Goal: Task Accomplishment & Management: Complete application form

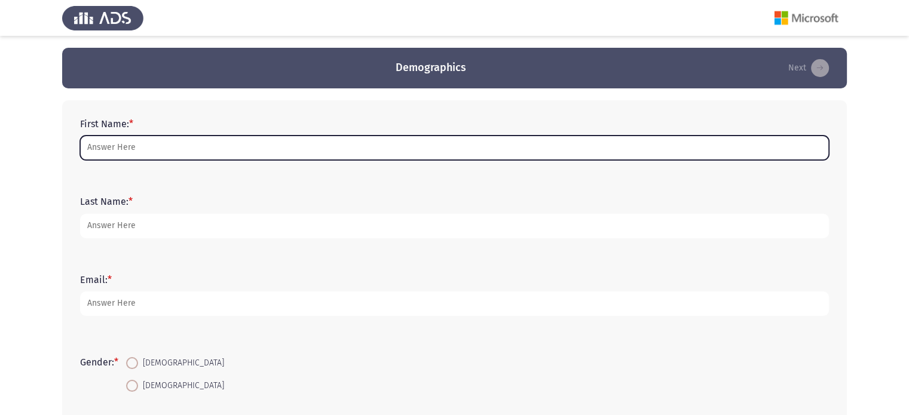
click at [259, 139] on input "First Name: *" at bounding box center [454, 148] width 749 height 24
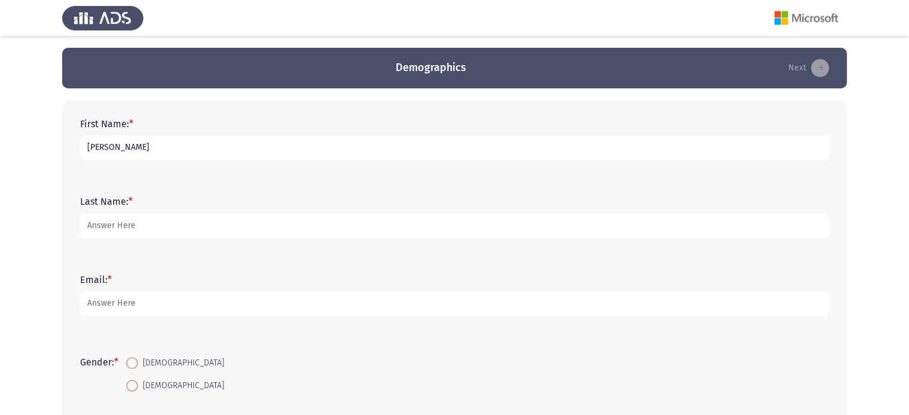
type input "Martin"
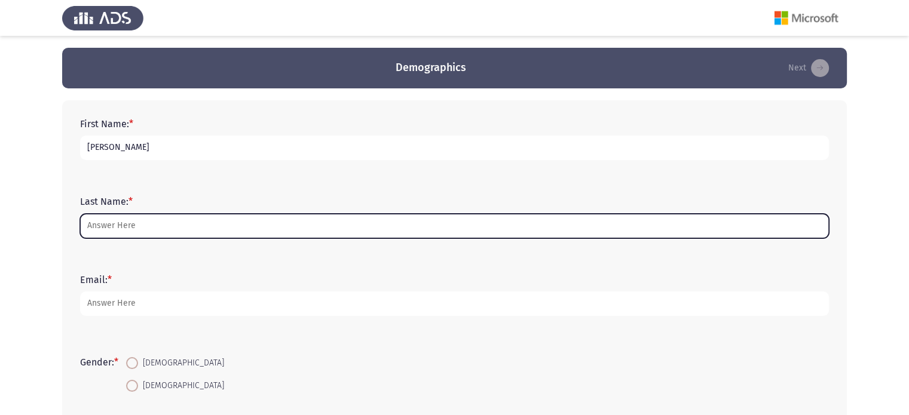
click at [237, 217] on input "Last Name: *" at bounding box center [454, 226] width 749 height 24
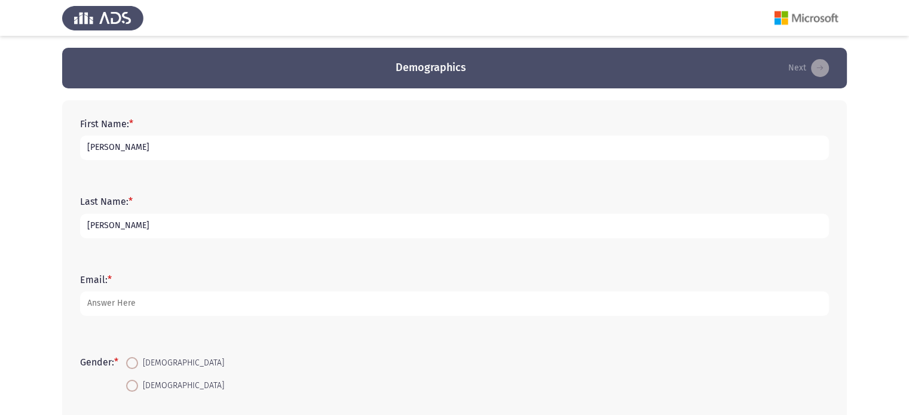
scroll to position [119, 0]
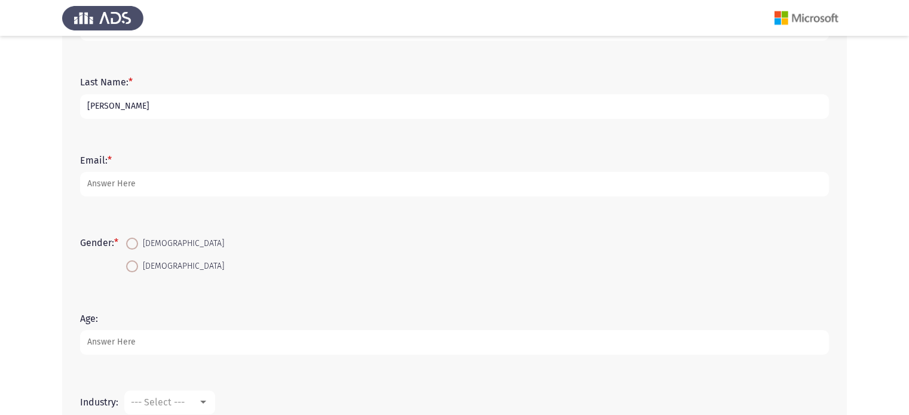
type input "younan"
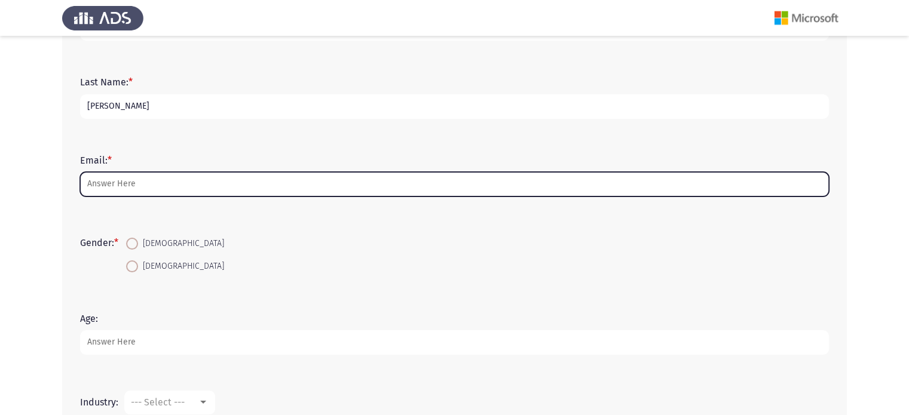
click at [203, 174] on input "Email: *" at bounding box center [454, 184] width 749 height 24
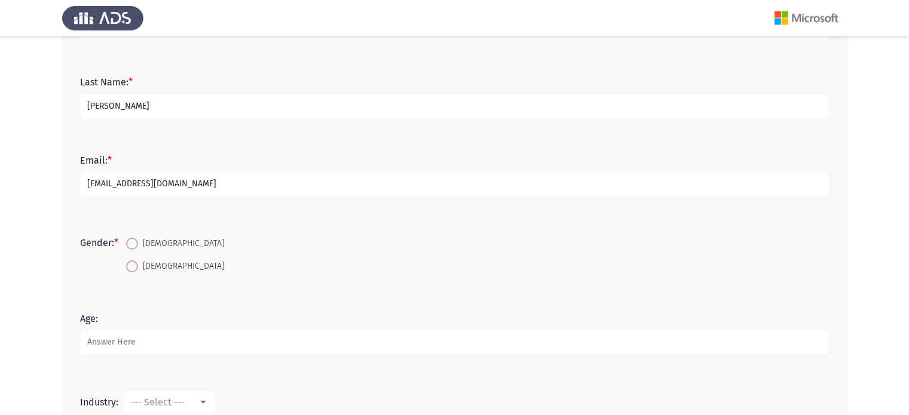
type input "martinyounan3@gmail.com"
click at [138, 241] on span at bounding box center [132, 244] width 12 height 12
click at [138, 241] on input "Male" at bounding box center [132, 244] width 12 height 12
radio input "true"
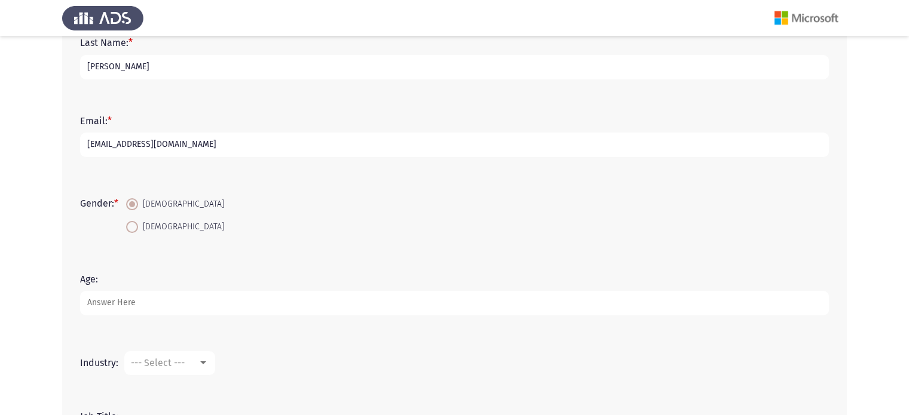
scroll to position [179, 0]
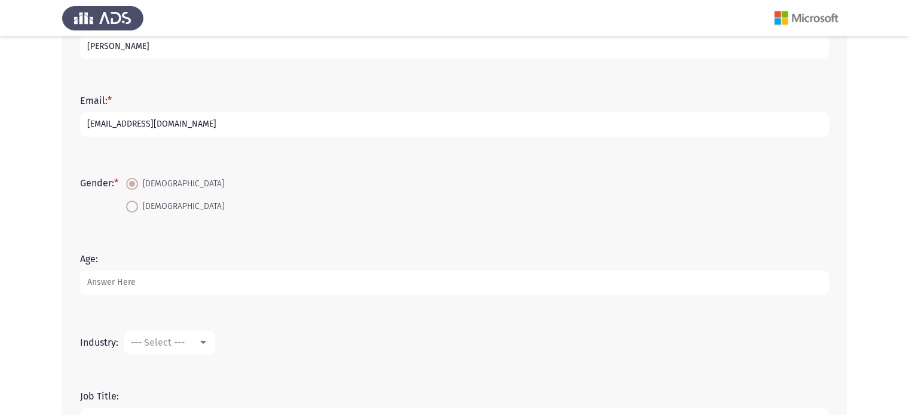
click at [221, 279] on input "Age:" at bounding box center [454, 283] width 749 height 24
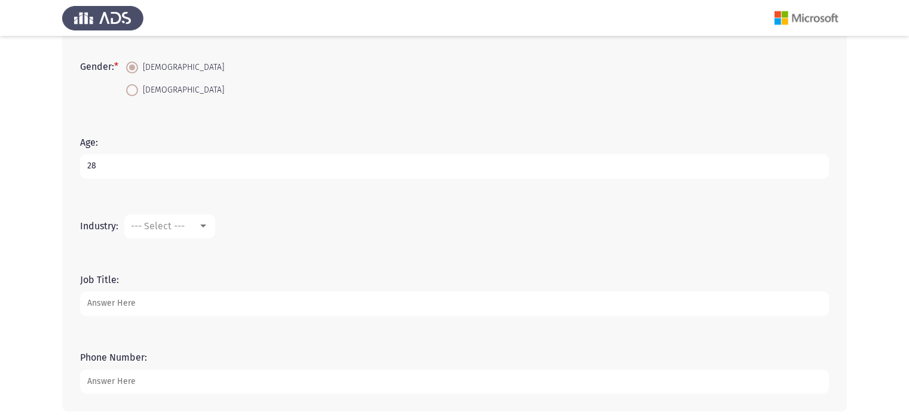
scroll to position [299, 0]
type input "28"
click at [182, 219] on span "--- Select ---" at bounding box center [158, 222] width 54 height 11
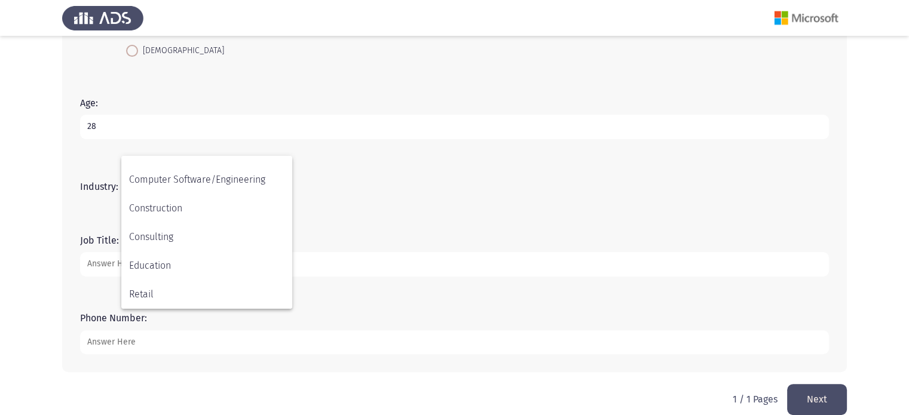
scroll to position [351, 0]
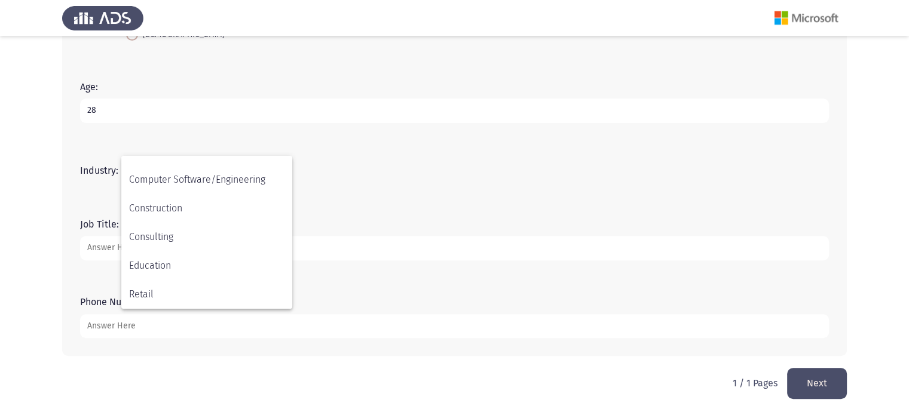
click at [422, 185] on div at bounding box center [454, 207] width 909 height 415
drag, startPoint x: 120, startPoint y: 171, endPoint x: 75, endPoint y: 171, distance: 45.4
click at [75, 171] on div "Industry: --- Select ---" at bounding box center [454, 171] width 761 height 36
drag, startPoint x: 81, startPoint y: 168, endPoint x: 110, endPoint y: 169, distance: 29.3
click at [110, 169] on label "Industry:" at bounding box center [99, 170] width 38 height 11
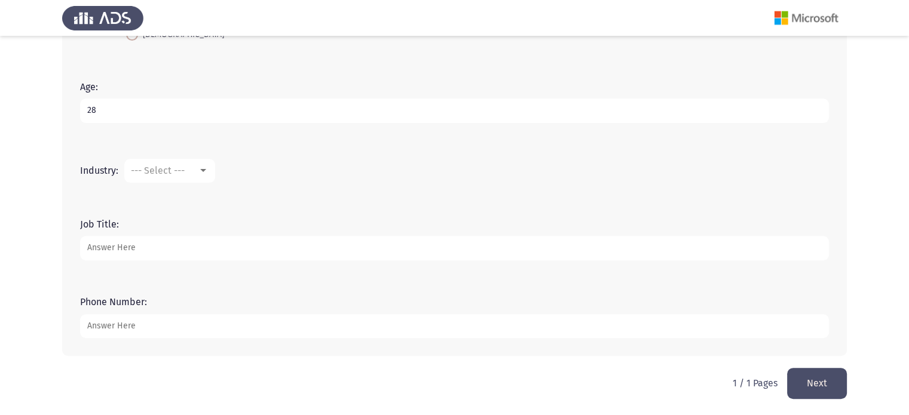
click at [143, 176] on mat-select "--- Select ---" at bounding box center [169, 171] width 91 height 24
click at [154, 168] on span "--- Select ---" at bounding box center [158, 170] width 54 height 11
click at [174, 169] on span "Accounting" at bounding box center [206, 170] width 155 height 29
click at [180, 250] on input "Job Title:" at bounding box center [454, 248] width 749 height 24
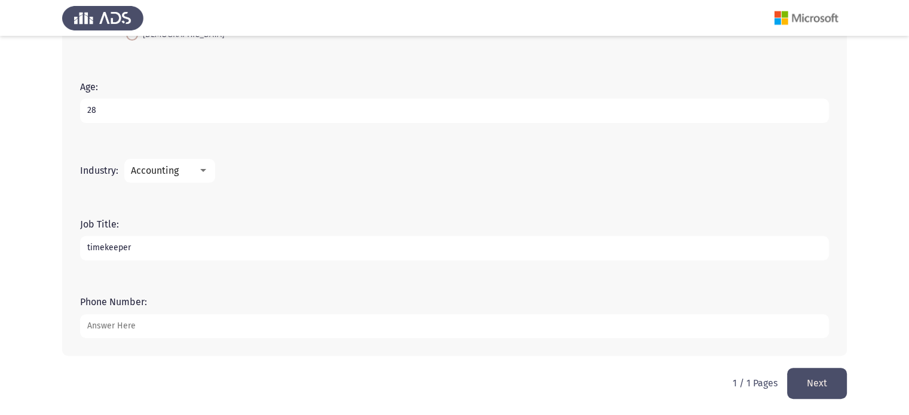
type input "timekeeper"
click at [166, 316] on input "Phone Number:" at bounding box center [454, 326] width 749 height 24
type input "01016667773"
click at [195, 287] on div "Phone Number: 01016667773" at bounding box center [454, 317] width 761 height 78
click at [833, 379] on button "Next" at bounding box center [817, 383] width 60 height 30
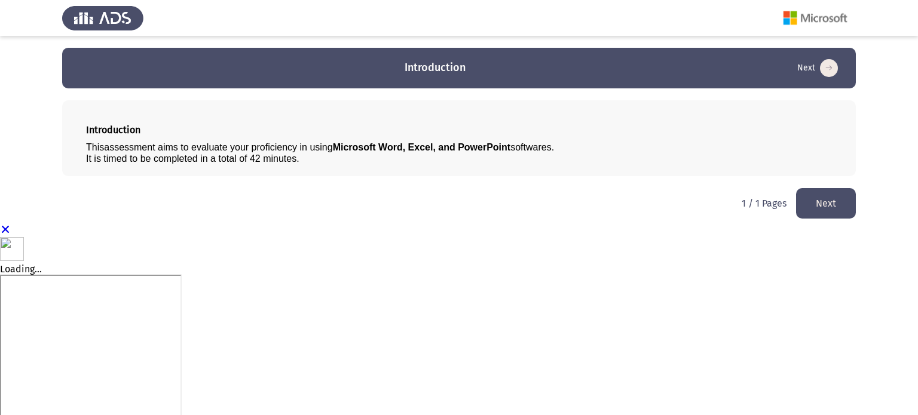
drag, startPoint x: 300, startPoint y: 158, endPoint x: 169, endPoint y: 157, distance: 130.8
click at [169, 157] on div "It is timed to be completed in a total of 42 minutes." at bounding box center [459, 158] width 746 height 11
click at [808, 201] on button "Next" at bounding box center [826, 203] width 60 height 30
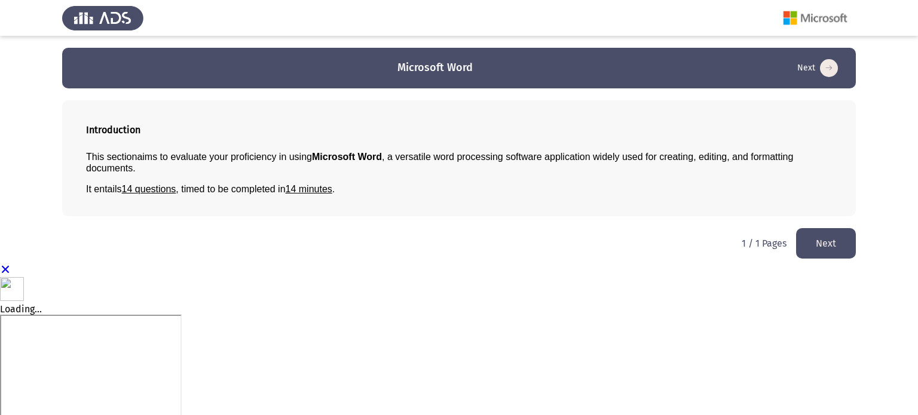
click at [824, 228] on app-previous-next-buttons "Next" at bounding box center [826, 243] width 60 height 30
click at [824, 238] on button "Next" at bounding box center [826, 243] width 60 height 30
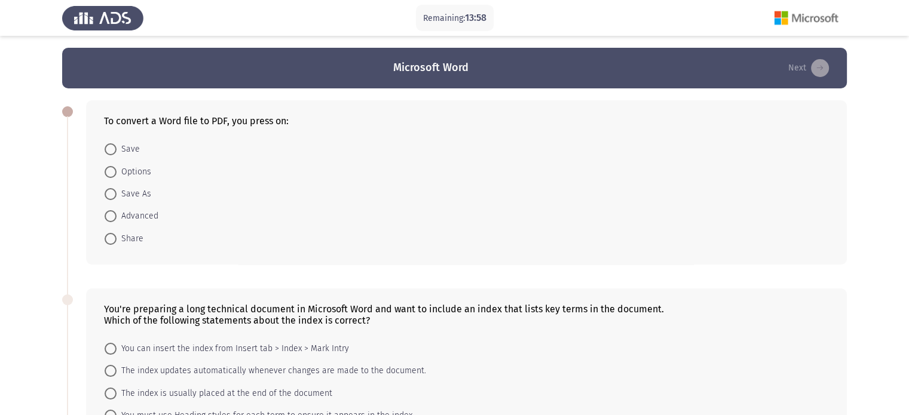
drag, startPoint x: 281, startPoint y: 116, endPoint x: 212, endPoint y: 117, distance: 68.7
click at [212, 117] on div "To convert a Word file to PDF, you press on:" at bounding box center [466, 120] width 725 height 11
click at [131, 198] on span "Save As" at bounding box center [134, 194] width 35 height 14
click at [117, 198] on input "Save As" at bounding box center [111, 194] width 12 height 12
radio input "true"
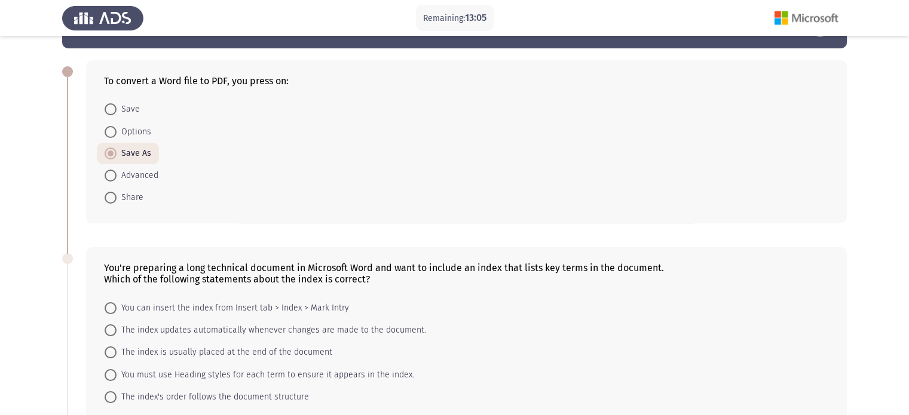
scroll to position [119, 0]
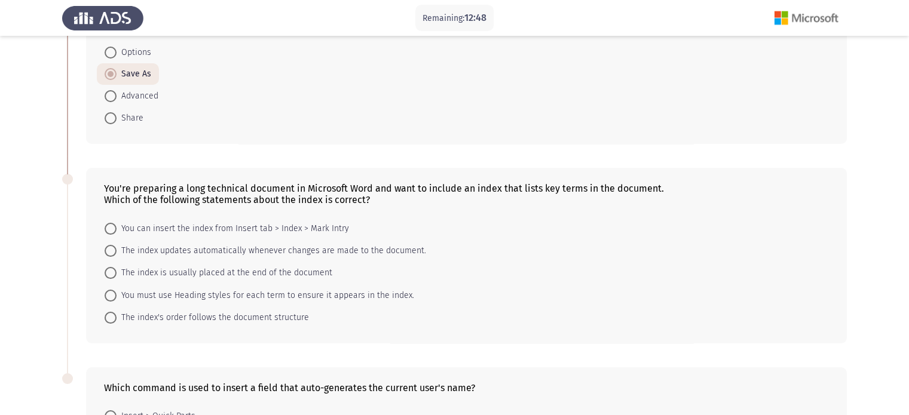
click at [192, 249] on span "The index updates automatically whenever changes are made to the document." at bounding box center [271, 251] width 309 height 14
click at [117, 249] on input "The index updates automatically whenever changes are made to the document." at bounding box center [111, 251] width 12 height 12
radio input "true"
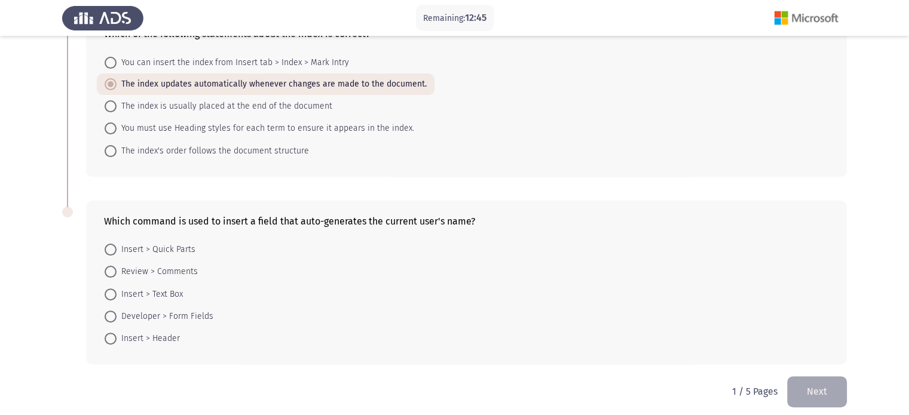
scroll to position [294, 0]
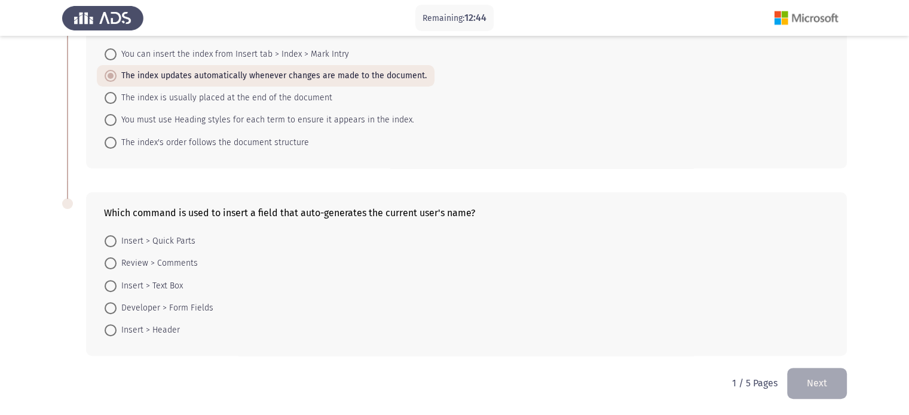
click at [347, 248] on form "Insert > Quick Parts Review > Comments Insert > Text Box Developer > Form Field…" at bounding box center [466, 286] width 725 height 112
click at [161, 237] on span "Insert > Quick Parts" at bounding box center [156, 241] width 79 height 14
click at [117, 237] on input "Insert > Quick Parts" at bounding box center [111, 241] width 12 height 12
radio input "true"
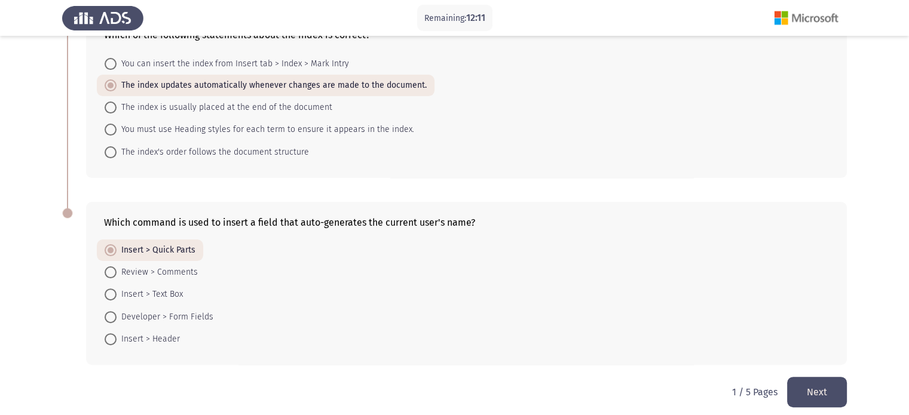
scroll to position [293, 0]
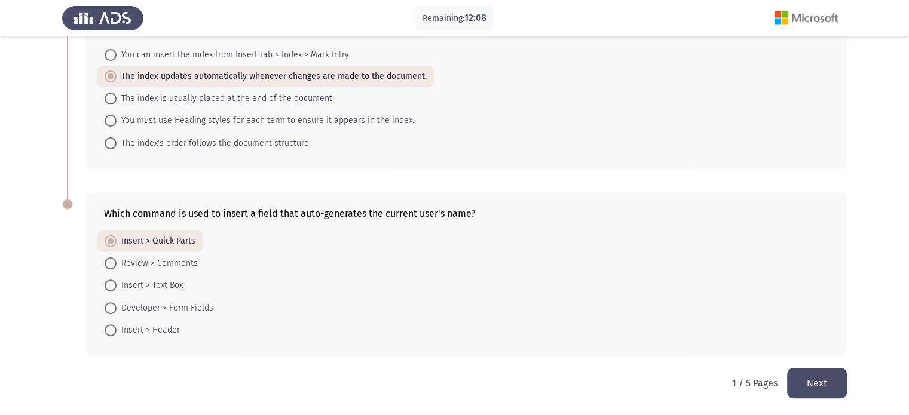
click at [816, 376] on button "Next" at bounding box center [817, 383] width 60 height 30
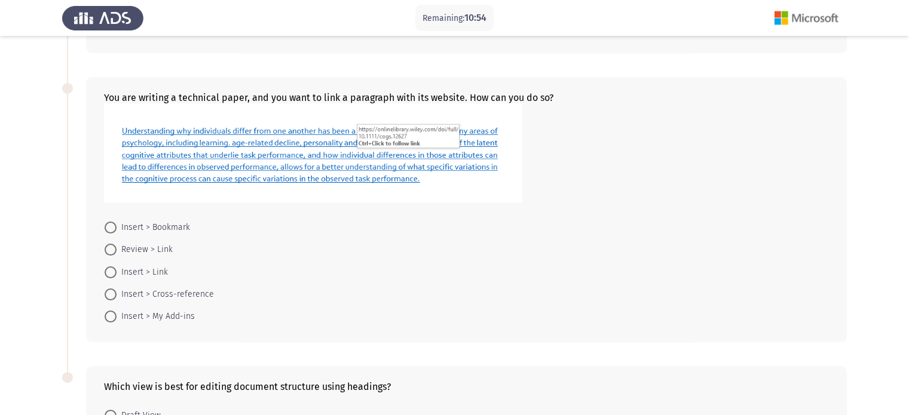
scroll to position [0, 0]
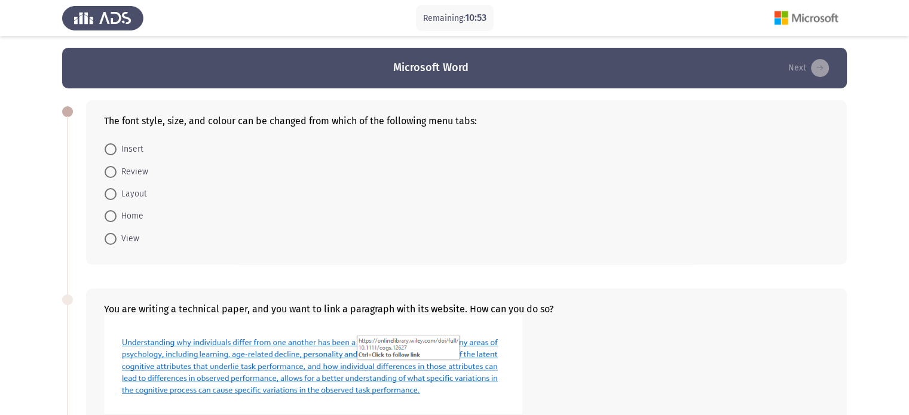
click at [125, 222] on span "Home" at bounding box center [130, 216] width 27 height 14
click at [117, 222] on input "Home" at bounding box center [111, 216] width 12 height 12
radio input "true"
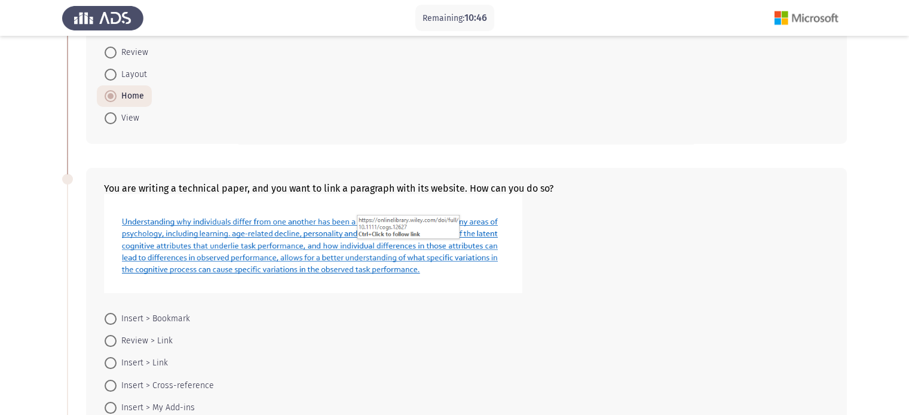
scroll to position [239, 0]
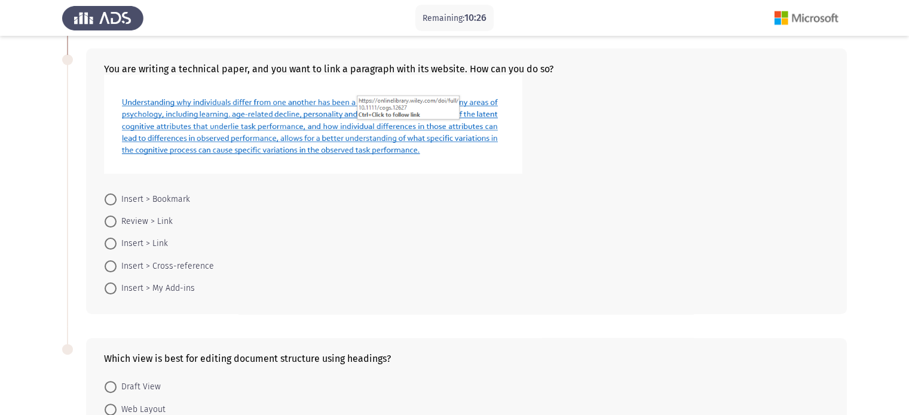
click at [112, 244] on span at bounding box center [111, 244] width 12 height 12
click at [112, 244] on input "Insert > Link" at bounding box center [111, 244] width 12 height 12
radio input "true"
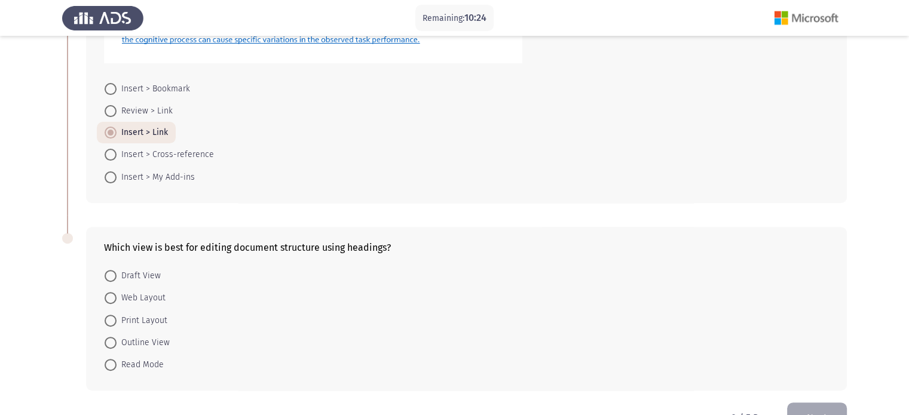
scroll to position [384, 0]
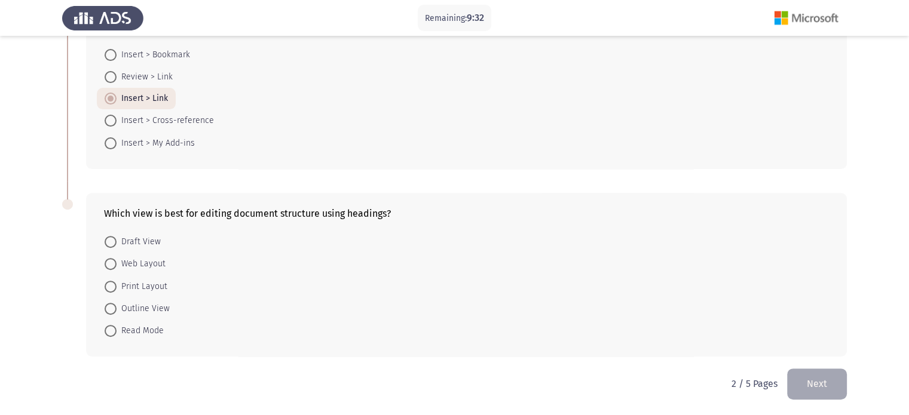
click at [146, 308] on span "Outline View" at bounding box center [143, 309] width 53 height 14
click at [117, 308] on input "Outline View" at bounding box center [111, 309] width 12 height 12
radio input "true"
click at [809, 387] on button "Next" at bounding box center [817, 384] width 60 height 30
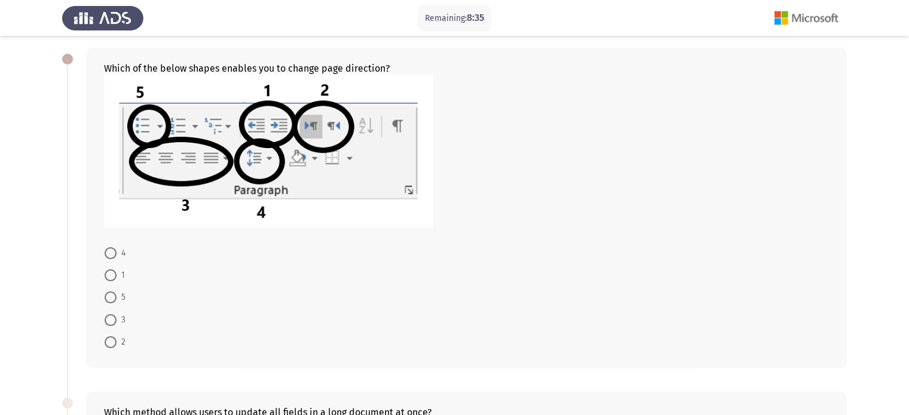
scroll to position [81, 0]
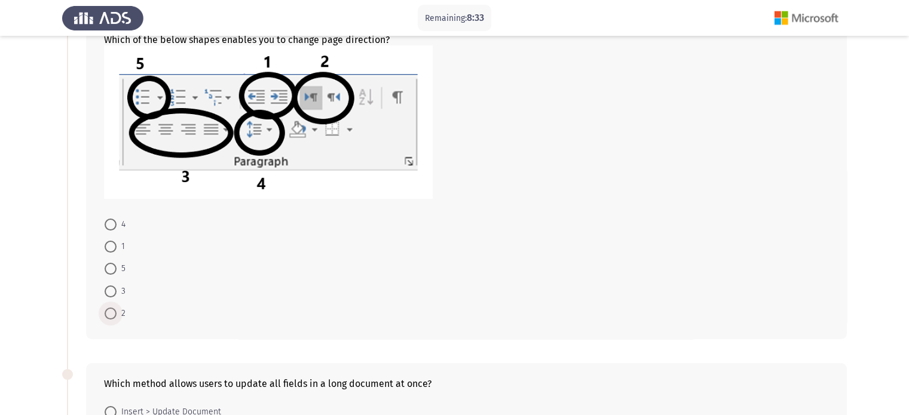
click at [110, 315] on span at bounding box center [111, 314] width 12 height 12
click at [110, 315] on input "2" at bounding box center [111, 314] width 12 height 12
radio input "true"
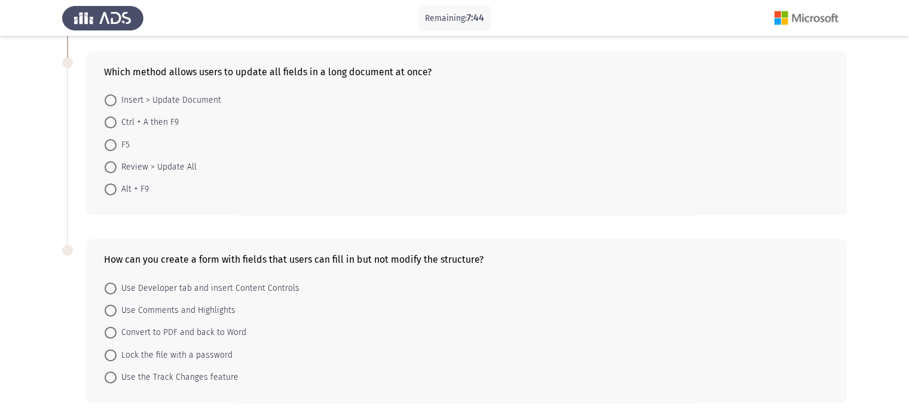
scroll to position [379, 0]
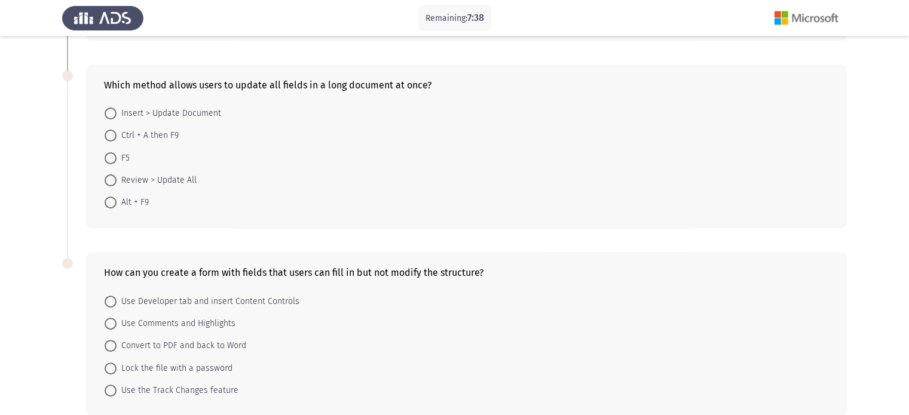
click at [157, 119] on span "Insert > Update Document" at bounding box center [169, 113] width 105 height 14
click at [117, 119] on input "Insert > Update Document" at bounding box center [111, 114] width 12 height 12
radio input "true"
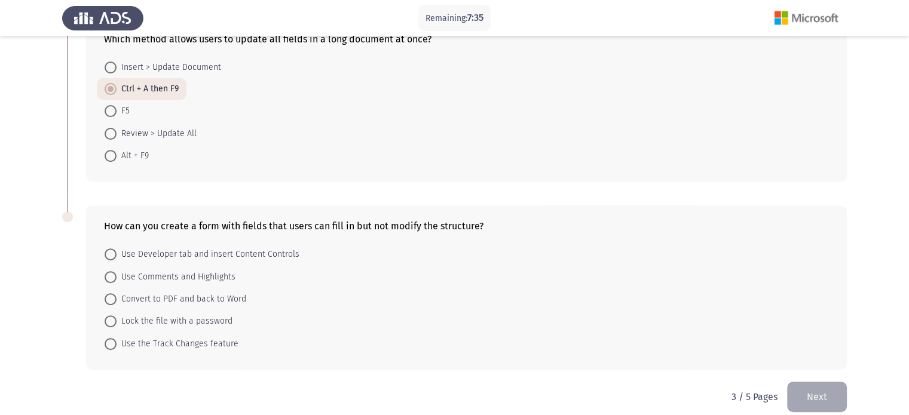
scroll to position [439, 0]
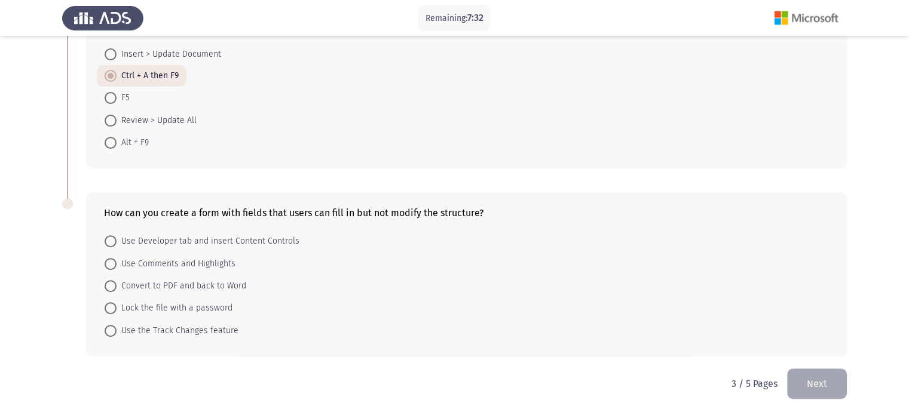
click at [173, 241] on span "Use Developer tab and insert Content Controls" at bounding box center [208, 241] width 183 height 14
click at [117, 241] on input "Use Developer tab and insert Content Controls" at bounding box center [111, 241] width 12 height 12
radio input "true"
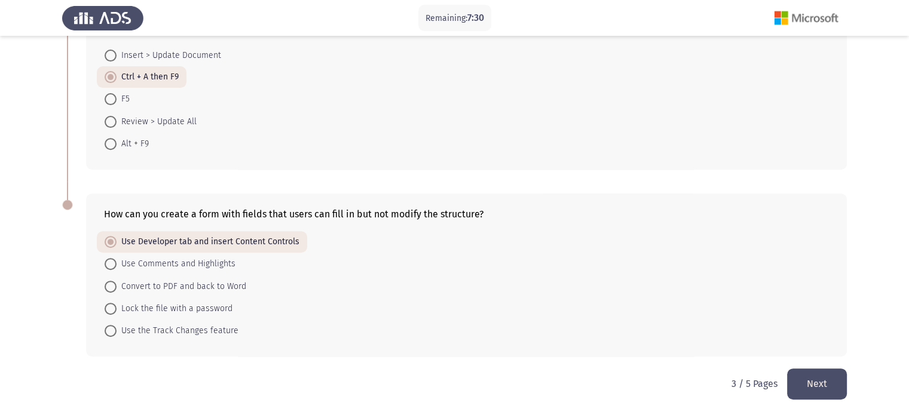
click at [815, 374] on button "Next" at bounding box center [817, 384] width 60 height 30
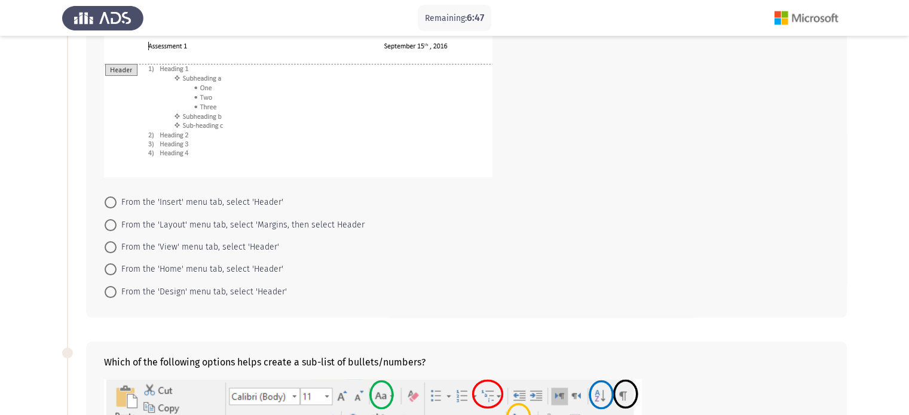
scroll to position [119, 0]
click at [197, 207] on span "From the 'Insert' menu tab, select 'Header'" at bounding box center [200, 202] width 167 height 14
click at [117, 207] on input "From the 'Insert' menu tab, select 'Header'" at bounding box center [111, 202] width 12 height 12
radio input "true"
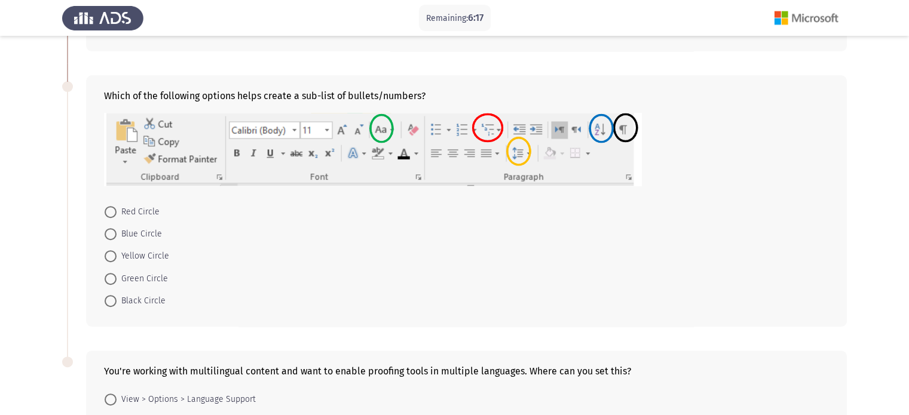
scroll to position [363, 0]
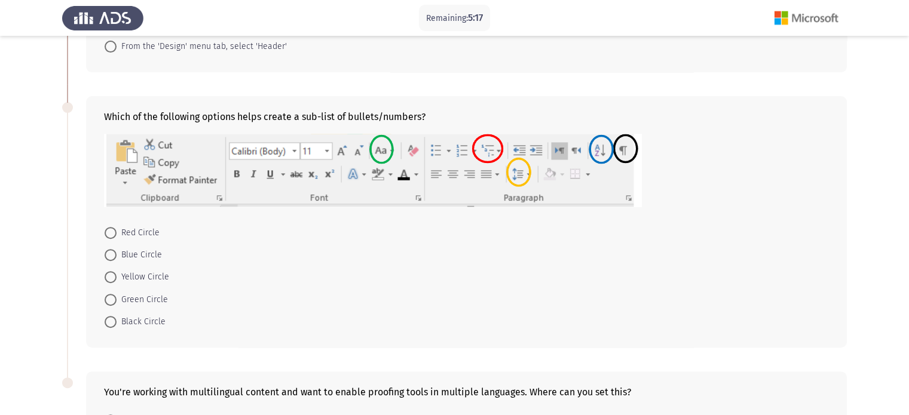
click at [152, 280] on span "Yellow Circle" at bounding box center [143, 277] width 53 height 14
click at [117, 280] on input "Yellow Circle" at bounding box center [111, 277] width 12 height 12
radio input "true"
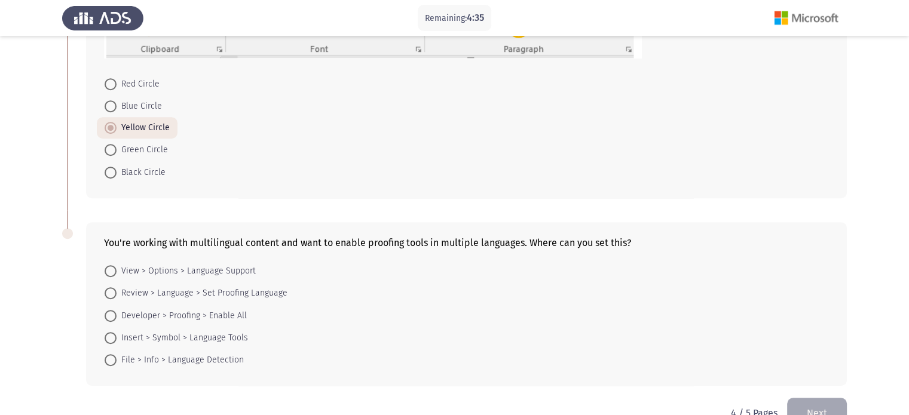
scroll to position [542, 0]
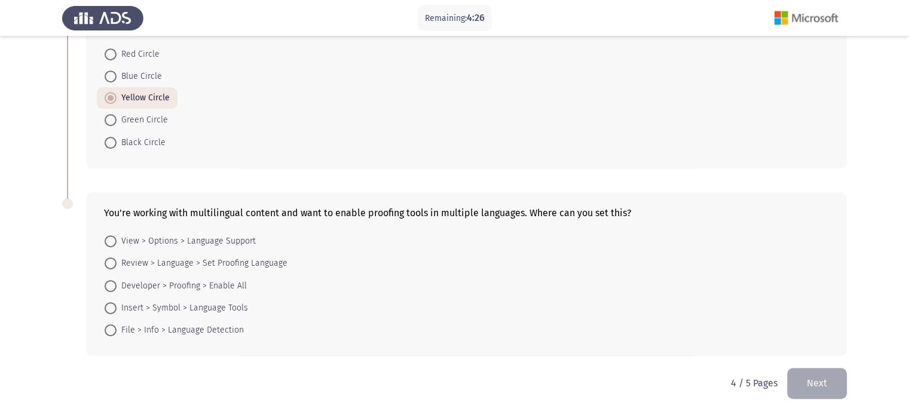
click at [228, 262] on span "Review > Language > Set Proofing Language" at bounding box center [202, 263] width 171 height 14
click at [117, 262] on input "Review > Language > Set Proofing Language" at bounding box center [111, 263] width 12 height 12
radio input "true"
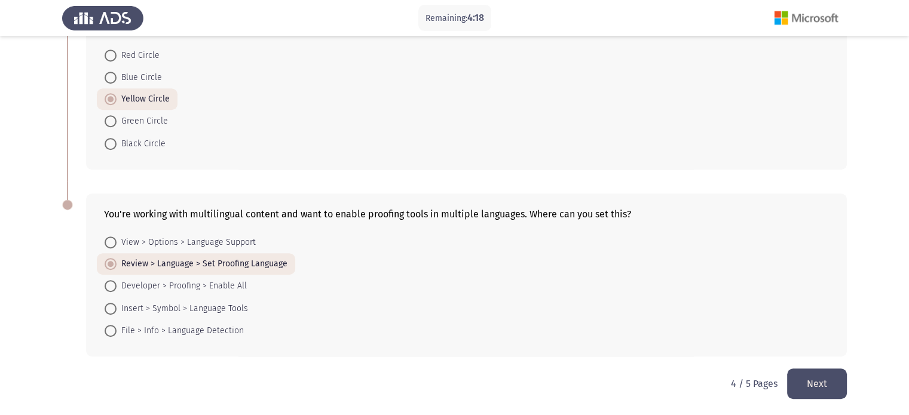
click at [814, 378] on button "Next" at bounding box center [817, 384] width 60 height 30
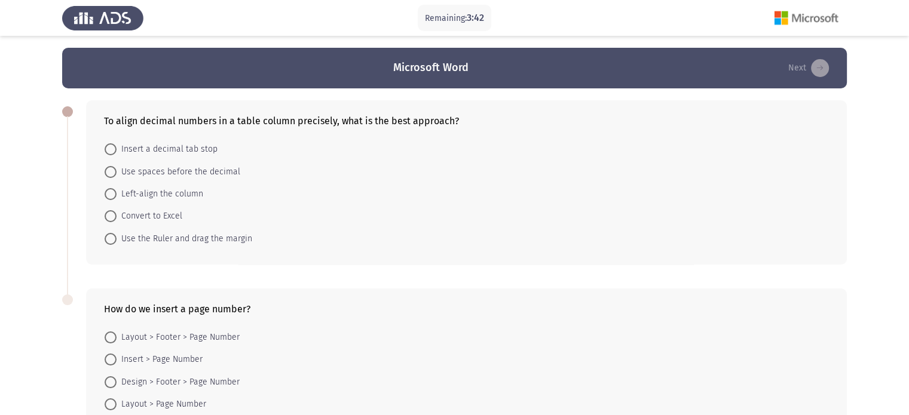
scroll to position [60, 0]
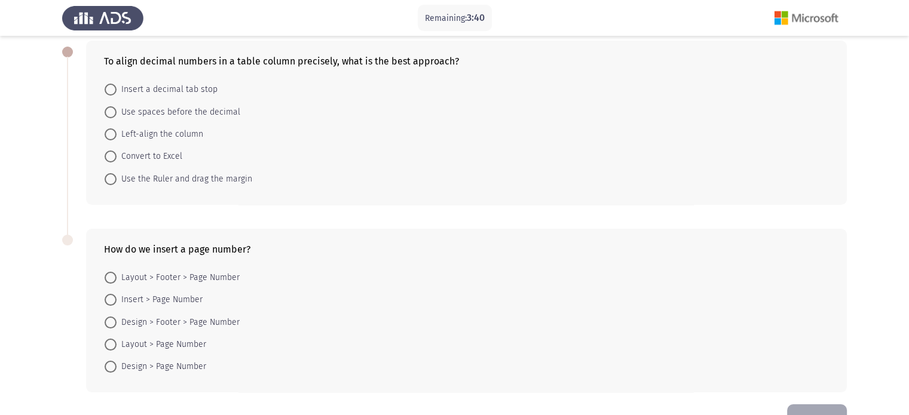
click at [188, 86] on span "Insert a decimal tab stop" at bounding box center [167, 89] width 101 height 14
click at [117, 86] on input "Insert a decimal tab stop" at bounding box center [111, 90] width 12 height 12
radio input "true"
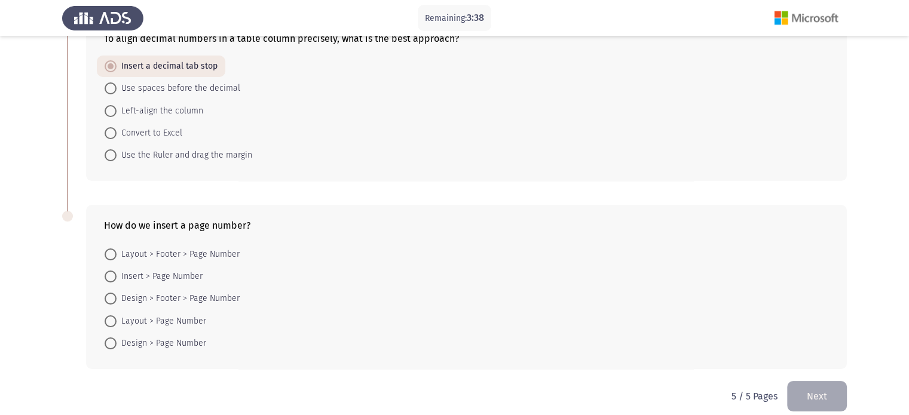
scroll to position [96, 0]
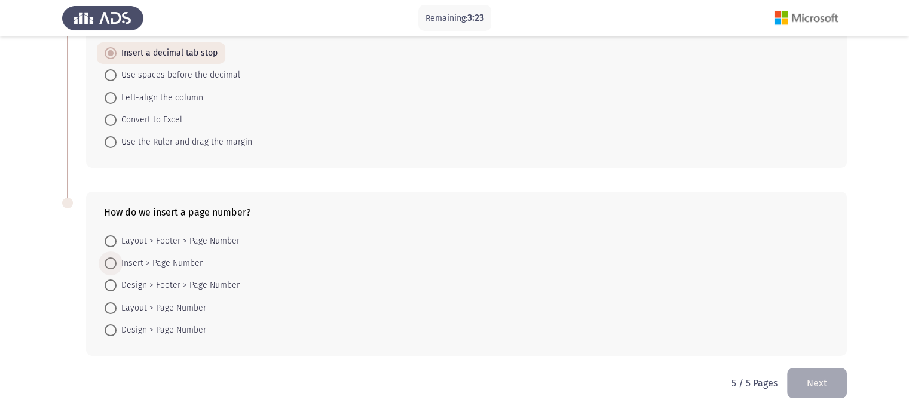
click at [190, 262] on span "Insert > Page Number" at bounding box center [160, 263] width 86 height 14
click at [117, 262] on input "Insert > Page Number" at bounding box center [111, 263] width 12 height 12
radio input "true"
click at [841, 379] on button "Next" at bounding box center [817, 384] width 60 height 30
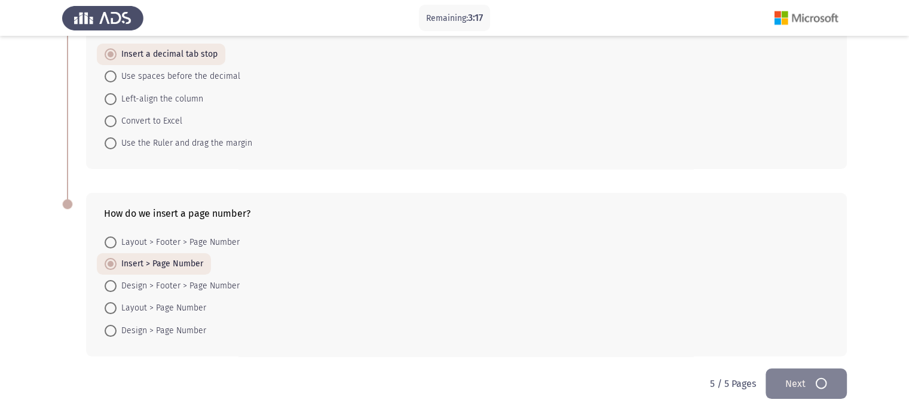
scroll to position [0, 0]
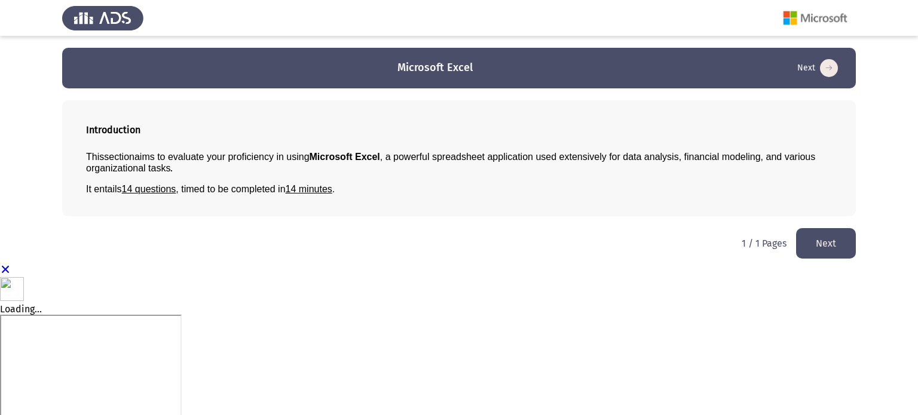
click at [810, 237] on button "Next" at bounding box center [826, 243] width 60 height 30
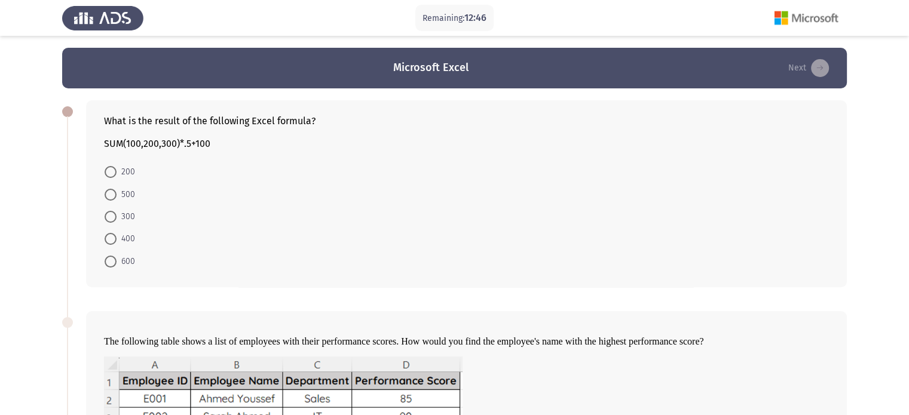
click at [129, 213] on span "300" at bounding box center [126, 217] width 19 height 14
click at [117, 213] on input "300" at bounding box center [111, 217] width 12 height 12
radio input "true"
click at [112, 217] on span at bounding box center [111, 216] width 6 height 6
click at [112, 217] on input "300" at bounding box center [111, 216] width 12 height 12
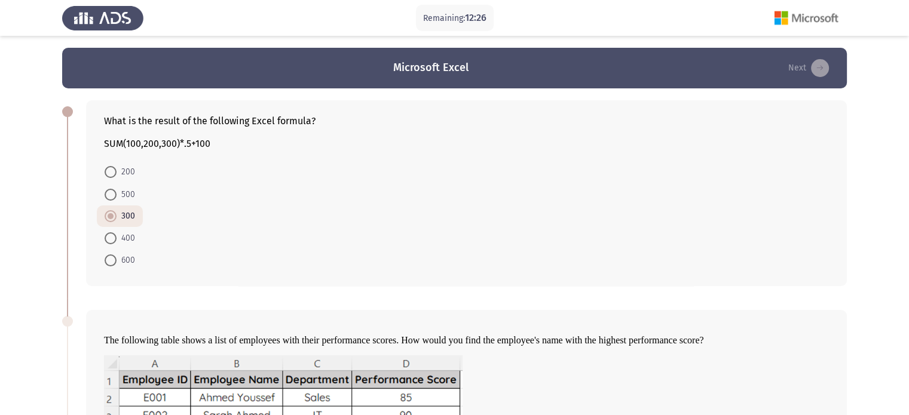
click at [225, 253] on form "200 500 300 400 600" at bounding box center [466, 216] width 725 height 111
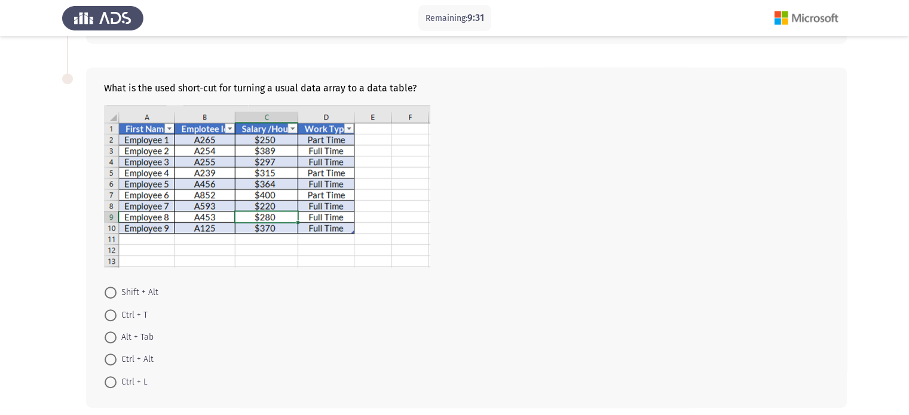
scroll to position [639, 0]
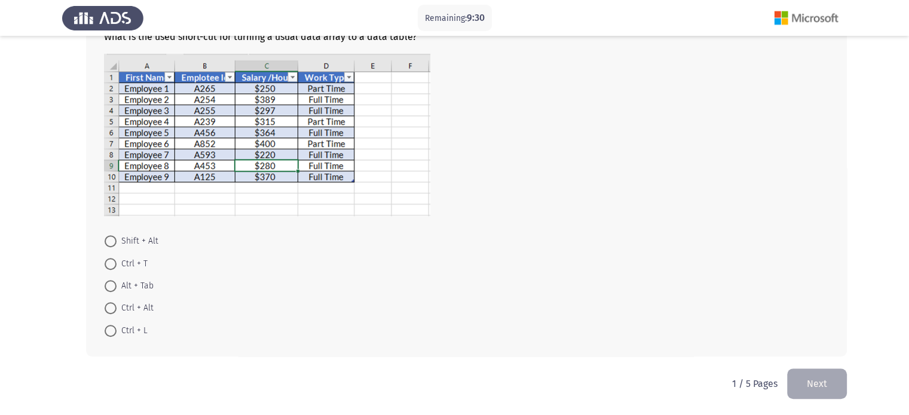
click at [122, 261] on span "Ctrl + T" at bounding box center [132, 264] width 31 height 14
click at [117, 261] on input "Ctrl + T" at bounding box center [111, 264] width 12 height 12
radio input "true"
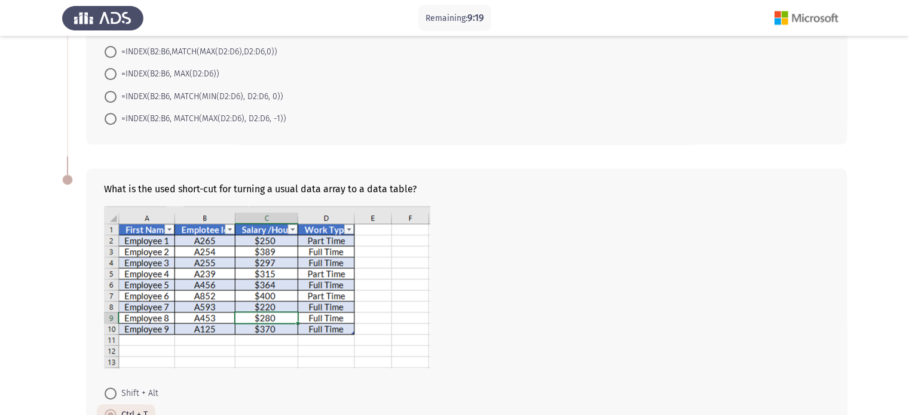
scroll to position [340, 0]
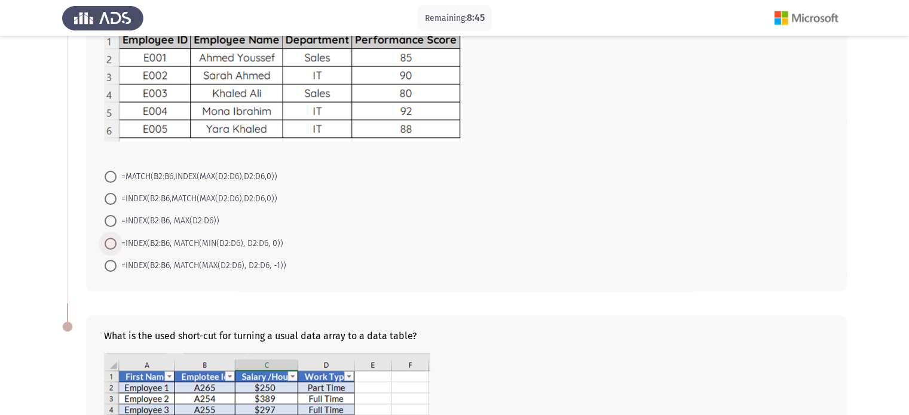
click at [266, 241] on span "=INDEX(B2:B6, MATCH(MIN(D2:D6), D2:D6, 0))" at bounding box center [200, 244] width 167 height 14
click at [117, 241] on input "=INDEX(B2:B6, MATCH(MIN(D2:D6), D2:D6, 0))" at bounding box center [111, 244] width 12 height 12
radio input "true"
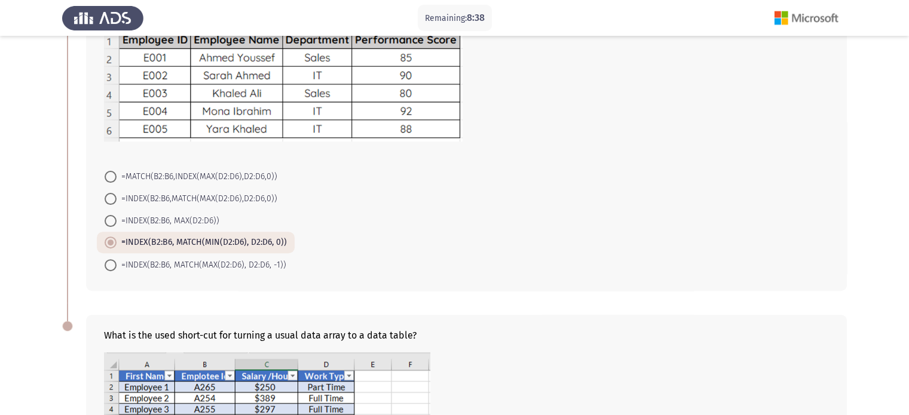
click at [213, 193] on span "=INDEX(B2:B6,MATCH(MAX(D2:D6),D2:D6,0))" at bounding box center [197, 199] width 161 height 14
click at [117, 193] on input "=INDEX(B2:B6,MATCH(MAX(D2:D6),D2:D6,0))" at bounding box center [111, 199] width 12 height 12
radio input "true"
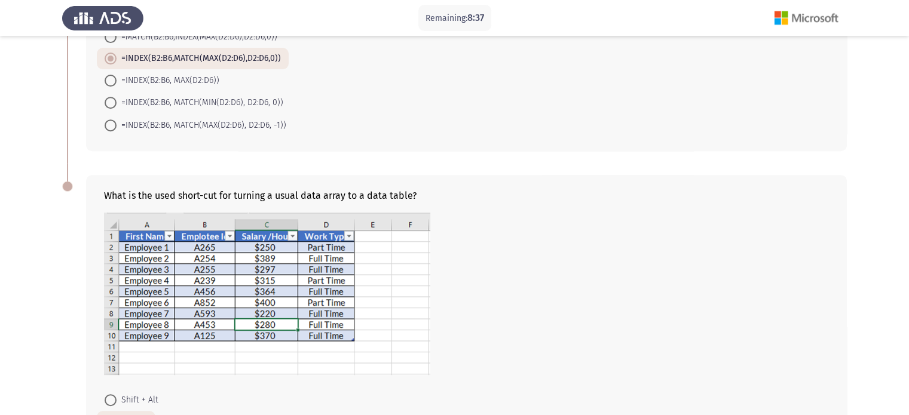
scroll to position [638, 0]
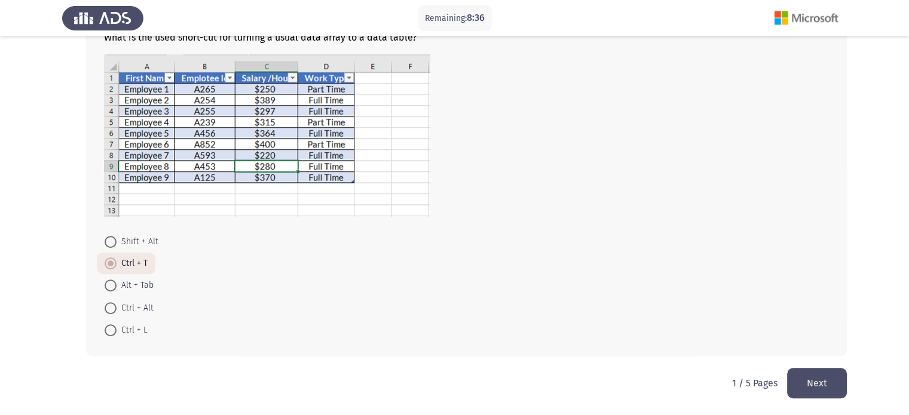
click at [804, 377] on button "Next" at bounding box center [817, 383] width 60 height 30
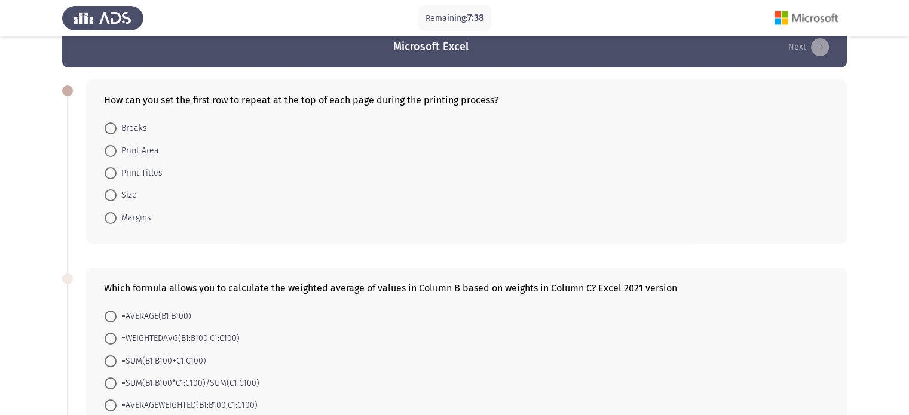
scroll to position [0, 0]
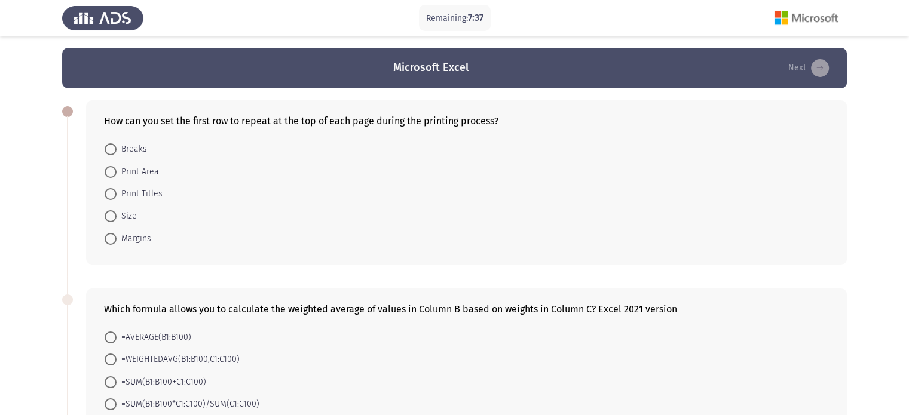
drag, startPoint x: 149, startPoint y: 192, endPoint x: 152, endPoint y: 205, distance: 13.4
click at [150, 191] on span "Print Titles" at bounding box center [140, 194] width 46 height 14
click at [117, 191] on input "Print Titles" at bounding box center [111, 194] width 12 height 12
radio input "true"
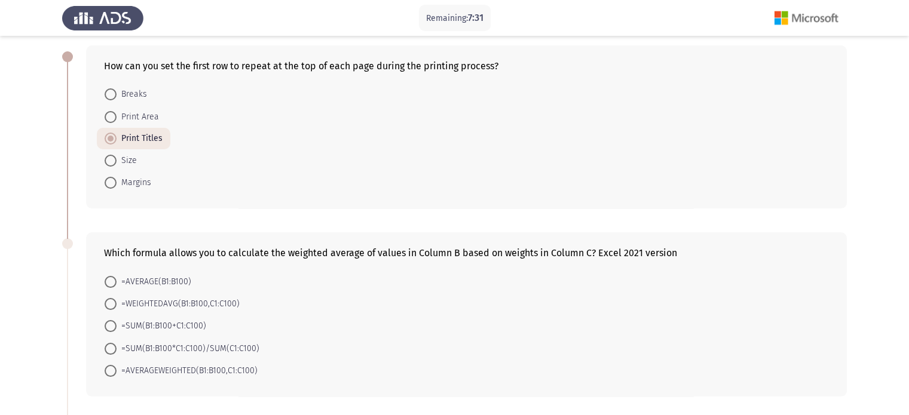
scroll to position [119, 0]
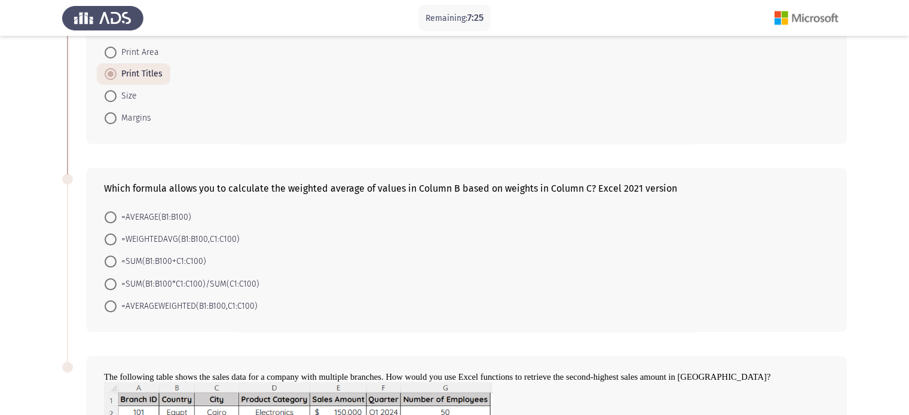
click at [212, 283] on span "=SUM(B1:B100*C1:C100)/SUM(C1:C100)" at bounding box center [188, 284] width 143 height 14
click at [117, 283] on input "=SUM(B1:B100*C1:C100)/SUM(C1:C100)" at bounding box center [111, 284] width 12 height 12
radio input "true"
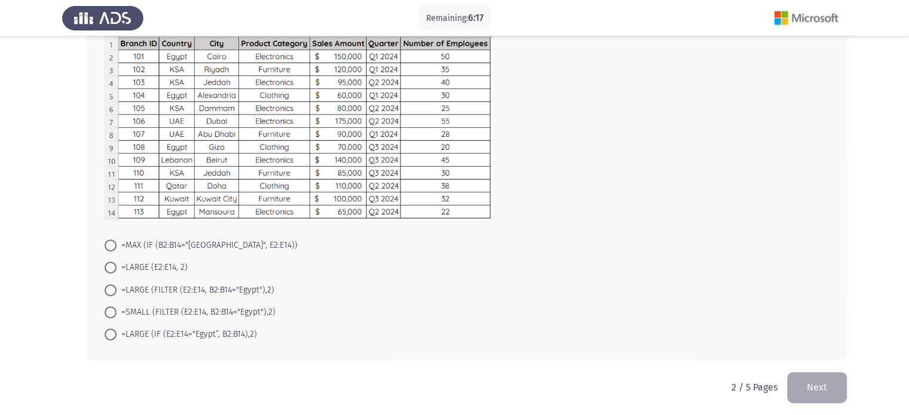
scroll to position [479, 0]
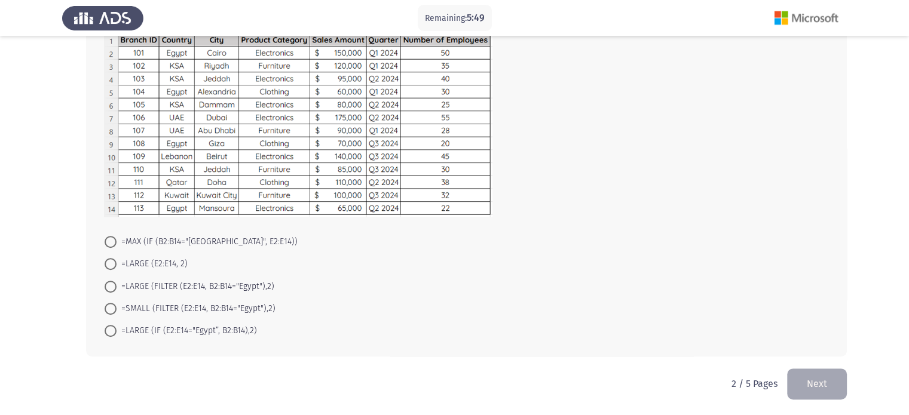
click at [221, 285] on span "=LARGE (FILTER (E2:E14, B2:B14="Egypt"),2)" at bounding box center [196, 287] width 158 height 14
click at [117, 285] on input "=LARGE (FILTER (E2:E14, B2:B14="Egypt"),2)" at bounding box center [111, 287] width 12 height 12
radio input "true"
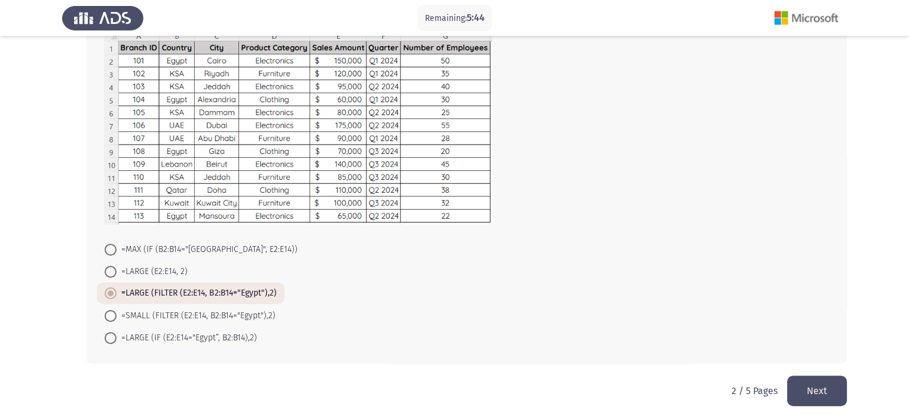
scroll to position [478, 0]
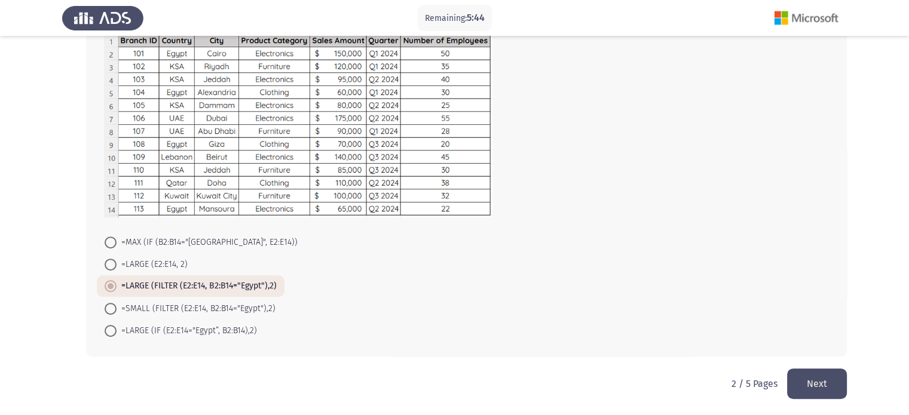
click at [821, 369] on button "Next" at bounding box center [817, 384] width 60 height 30
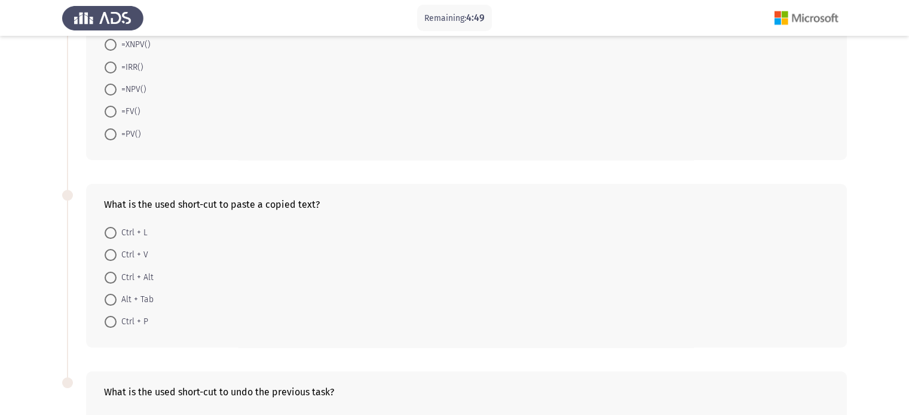
scroll to position [4, 0]
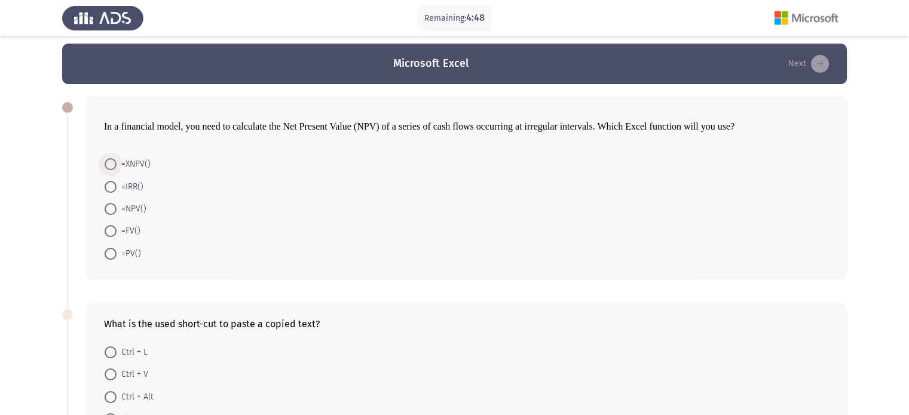
click at [134, 160] on span "=XNPV()" at bounding box center [134, 164] width 34 height 14
click at [117, 160] on input "=XNPV()" at bounding box center [111, 164] width 12 height 12
radio input "true"
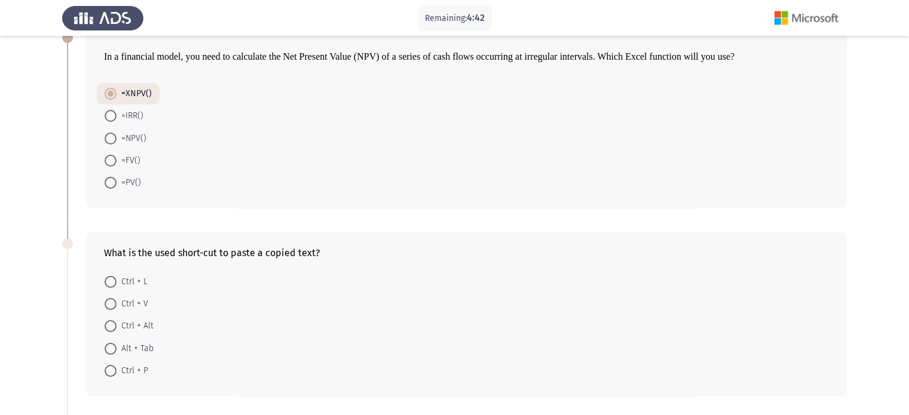
scroll to position [183, 0]
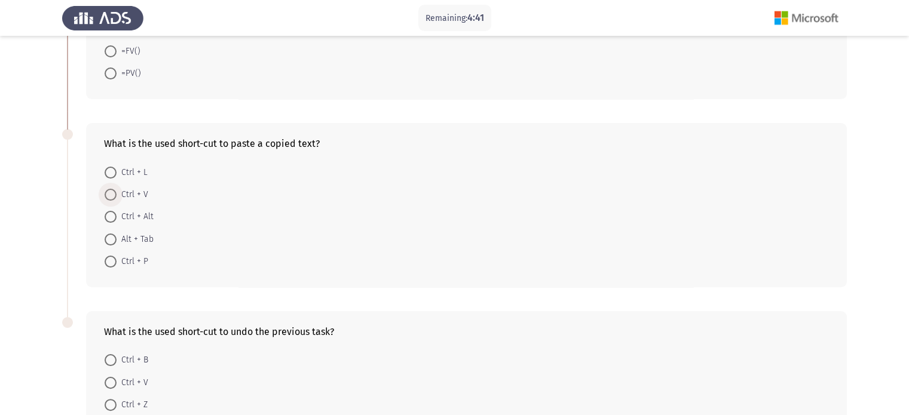
click at [139, 188] on span "Ctrl + V" at bounding box center [133, 195] width 32 height 14
click at [117, 189] on input "Ctrl + V" at bounding box center [111, 195] width 12 height 12
radio input "true"
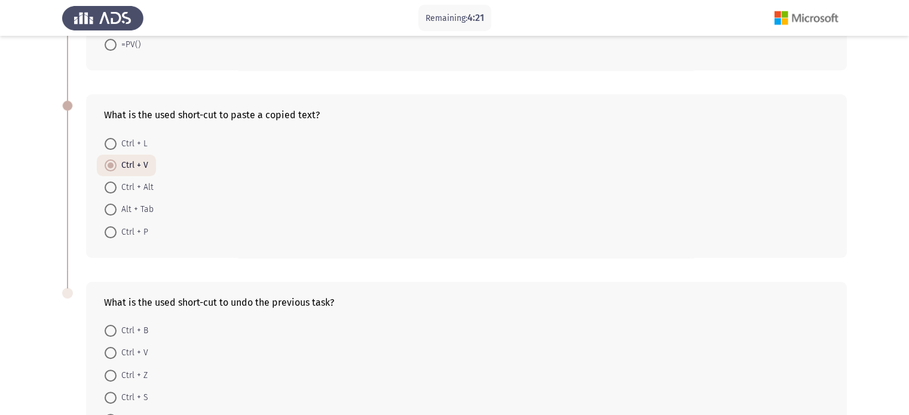
scroll to position [301, 0]
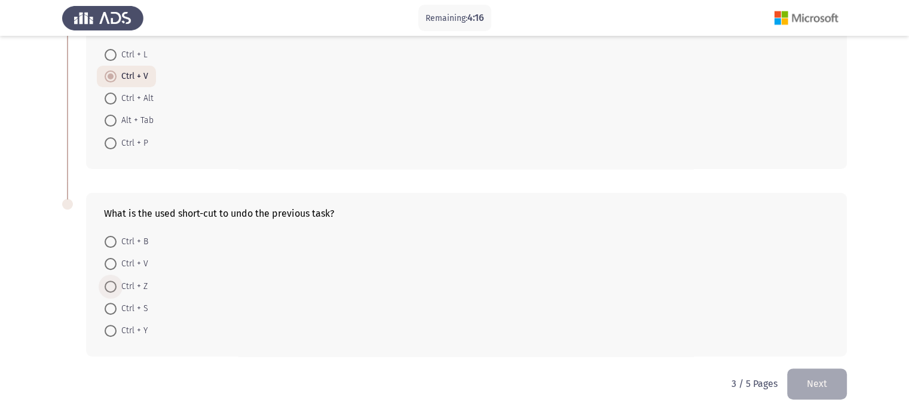
click at [131, 288] on span "Ctrl + Z" at bounding box center [132, 287] width 31 height 14
click at [117, 288] on input "Ctrl + Z" at bounding box center [111, 287] width 12 height 12
radio input "true"
click at [813, 385] on button "Next" at bounding box center [817, 383] width 60 height 30
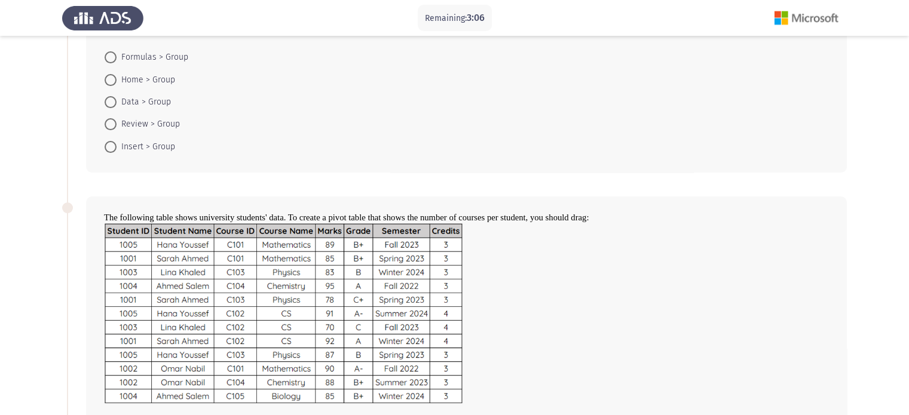
scroll to position [28, 0]
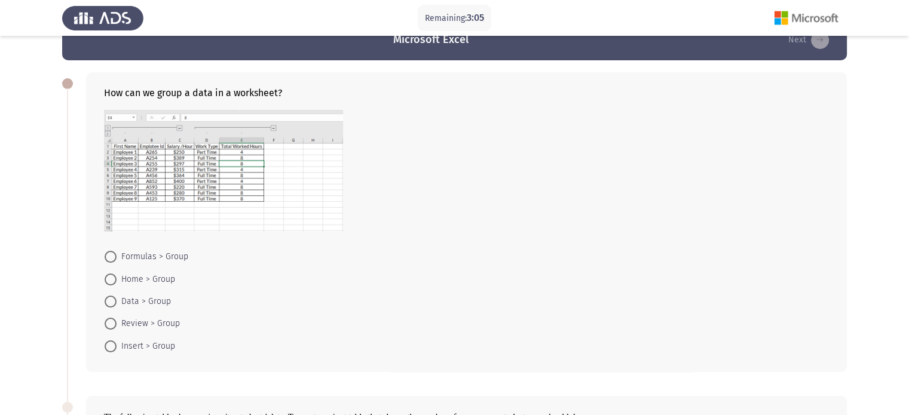
click at [134, 301] on span "Data > Group" at bounding box center [144, 302] width 54 height 14
click at [117, 301] on input "Data > Group" at bounding box center [111, 302] width 12 height 12
radio input "true"
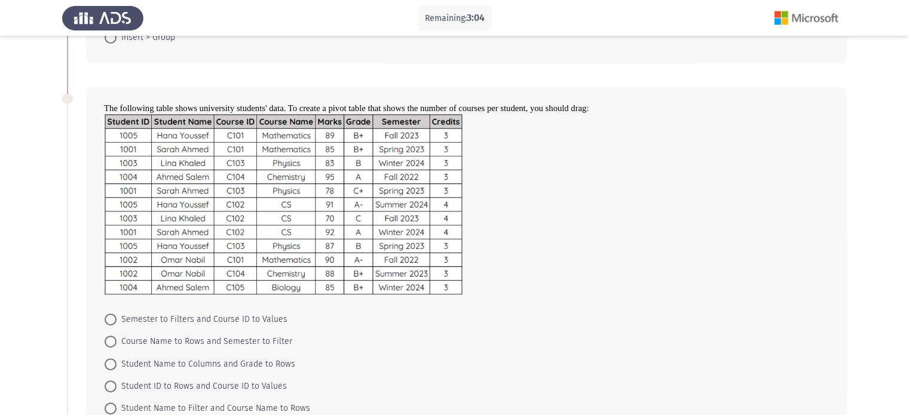
scroll to position [387, 0]
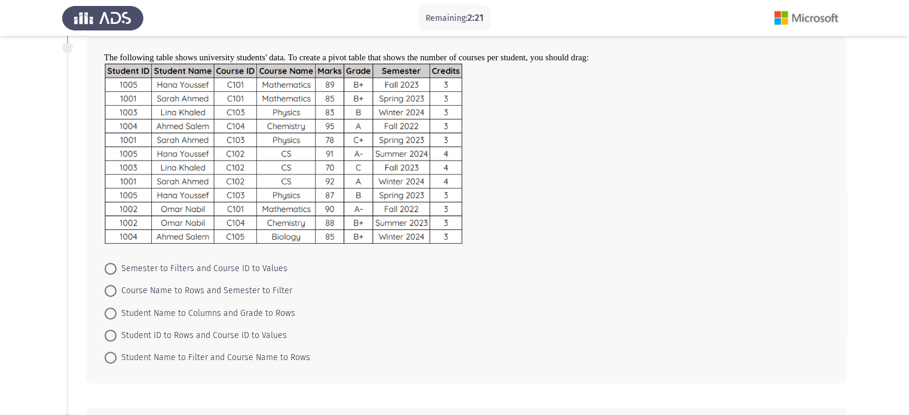
click at [213, 311] on span "Student Name to Columns and Grade to Rows" at bounding box center [206, 313] width 179 height 14
click at [117, 311] on input "Student Name to Columns and Grade to Rows" at bounding box center [111, 314] width 12 height 12
radio input "true"
drag, startPoint x: 249, startPoint y: 265, endPoint x: 249, endPoint y: 271, distance: 6.0
click at [249, 265] on span "Semester to Filters and Course ID to Values" at bounding box center [202, 269] width 171 height 14
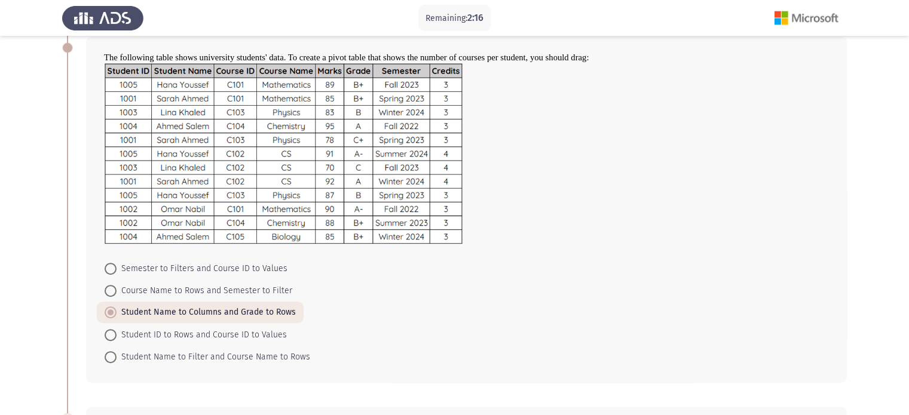
click at [117, 265] on input "Semester to Filters and Course ID to Values" at bounding box center [111, 269] width 12 height 12
radio input "true"
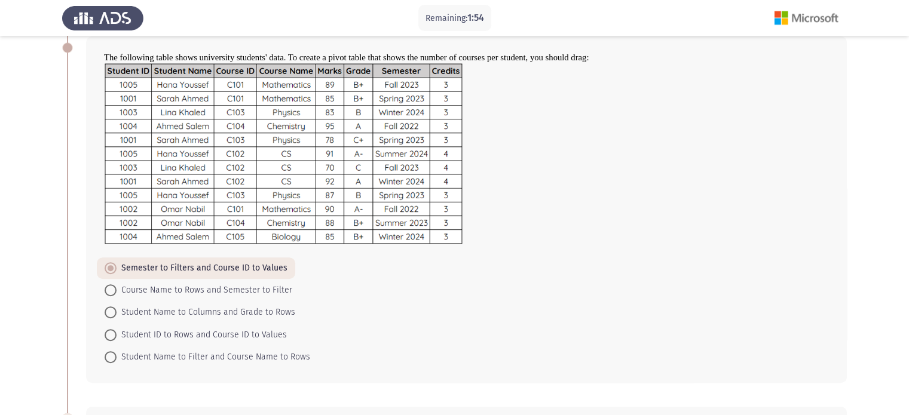
click at [190, 311] on span "Student Name to Columns and Grade to Rows" at bounding box center [206, 312] width 179 height 14
click at [117, 311] on input "Student Name to Columns and Grade to Rows" at bounding box center [111, 312] width 12 height 12
radio input "true"
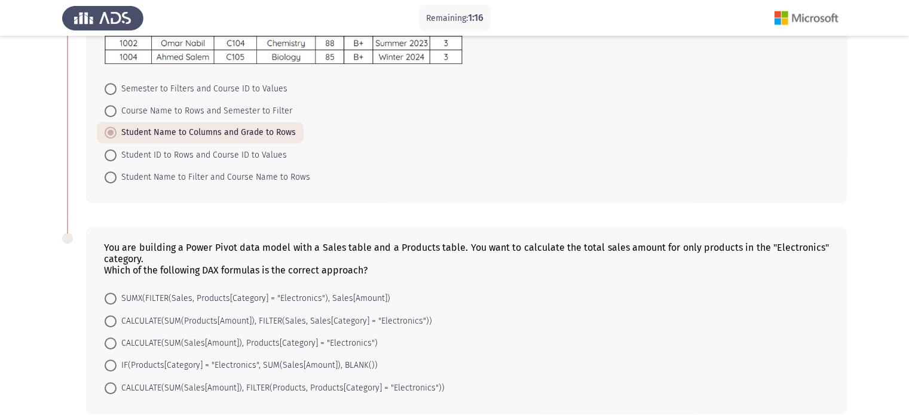
scroll to position [624, 0]
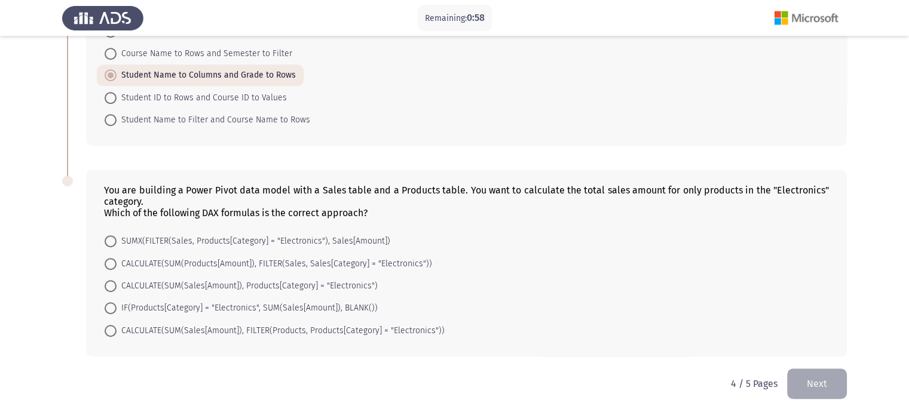
click at [249, 330] on span "CALCULATE(SUM(Sales[Amount]), FILTER(Products, Products[Category] = "Electronic…" at bounding box center [281, 331] width 328 height 14
click at [117, 330] on input "CALCULATE(SUM(Sales[Amount]), FILTER(Products, Products[Category] = "Electronic…" at bounding box center [111, 331] width 12 height 12
radio input "true"
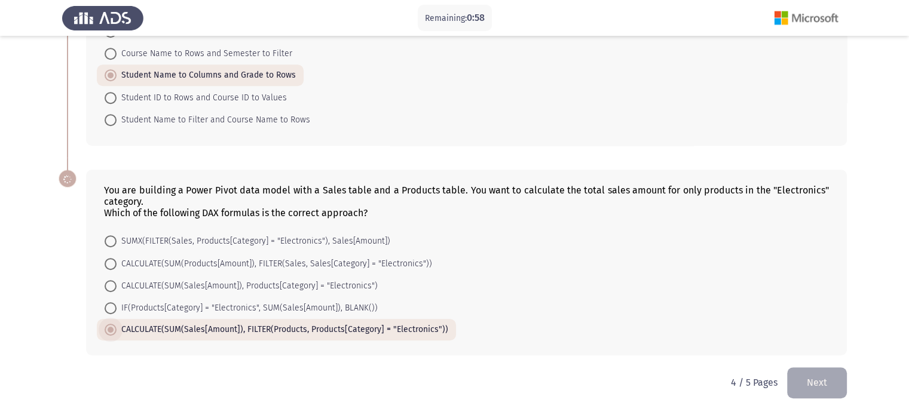
scroll to position [623, 0]
click at [415, 338] on mat-radio-button "CALCULATE(SUM(Sales[Amount]), FILTER(Products, Products[Category] = "Electronic…" at bounding box center [276, 331] width 359 height 22
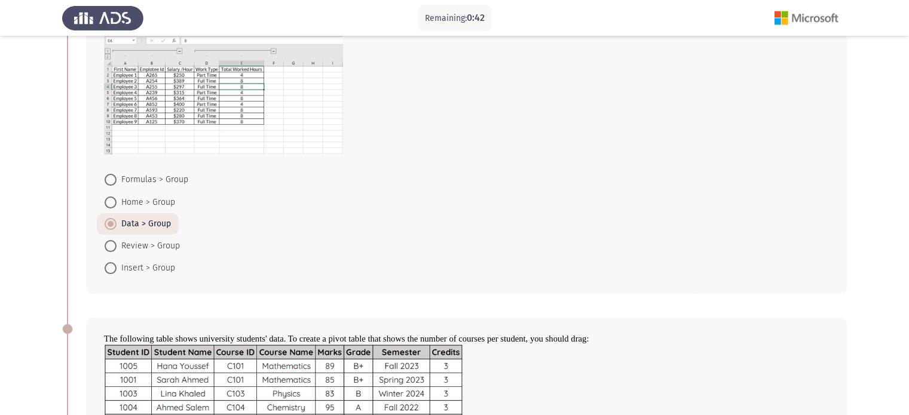
scroll to position [0, 0]
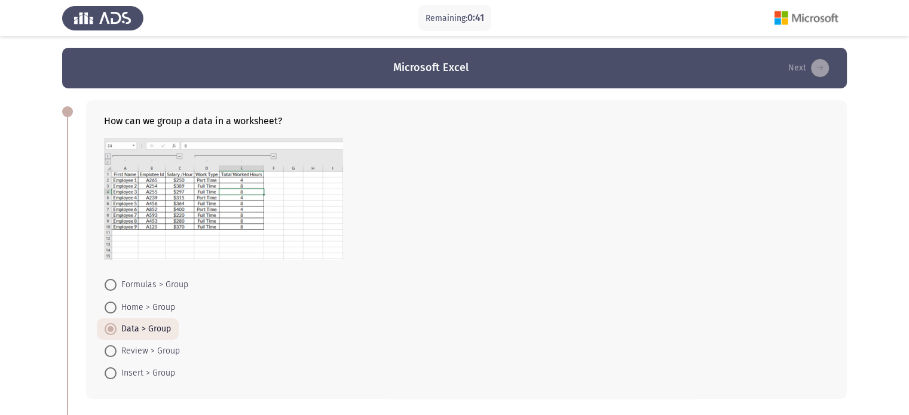
click at [353, 298] on form "Formulas > Group Home > Group Data > Group Review > Group Insert > Group" at bounding box center [466, 329] width 725 height 111
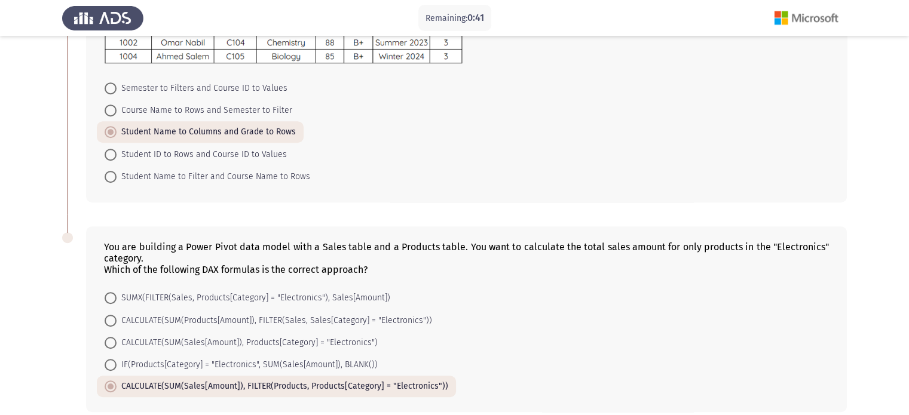
scroll to position [623, 0]
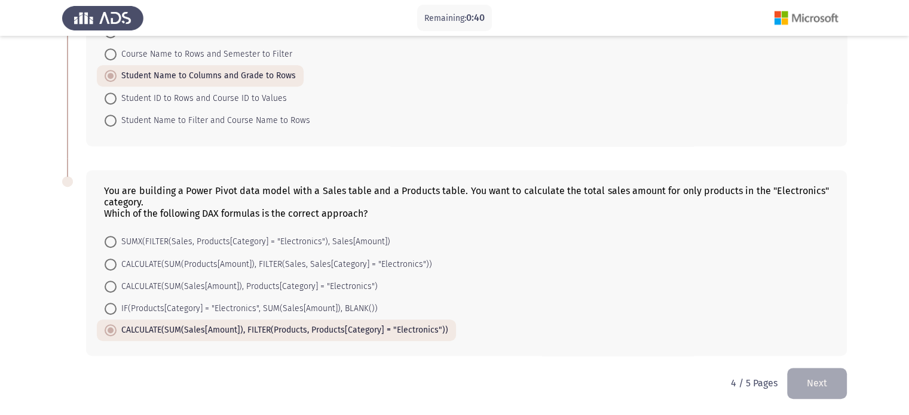
click at [816, 375] on button "Next" at bounding box center [817, 383] width 60 height 30
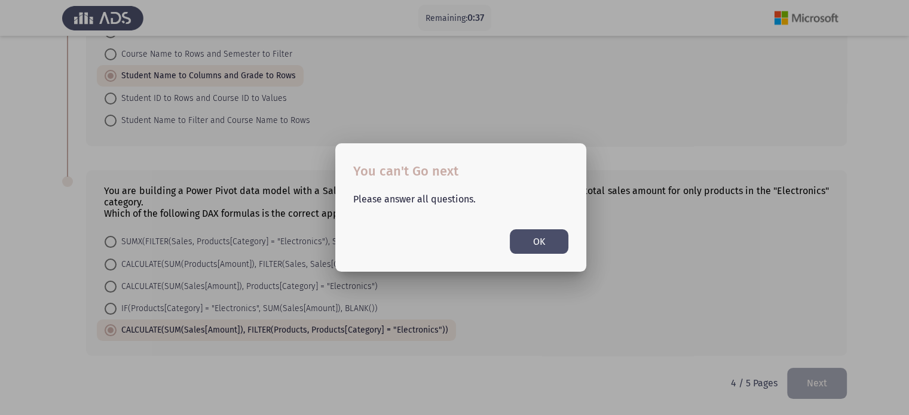
click at [548, 230] on button "OK" at bounding box center [539, 241] width 59 height 24
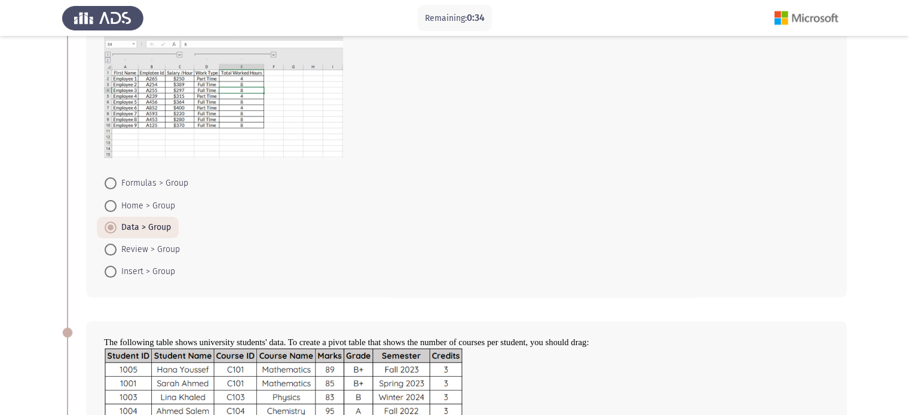
scroll to position [179, 0]
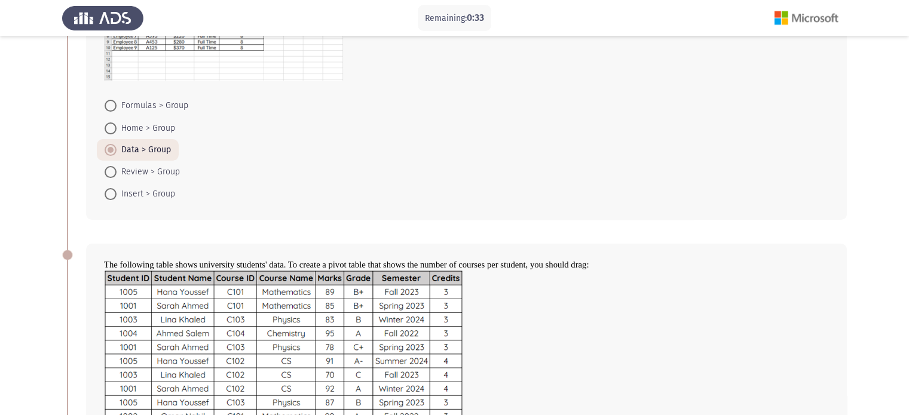
click at [157, 94] on mat-radio-group "Formulas > Group Home > Group Data > Group Review > Group Insert > Group" at bounding box center [463, 94] width 732 height 0
click at [161, 152] on span "Data > Group" at bounding box center [144, 150] width 54 height 14
click at [117, 152] on input "Data > Group" at bounding box center [111, 150] width 12 height 12
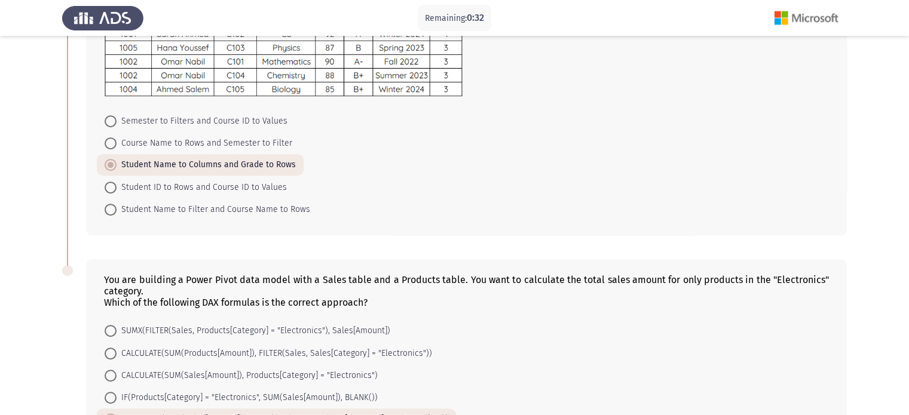
scroll to position [597, 0]
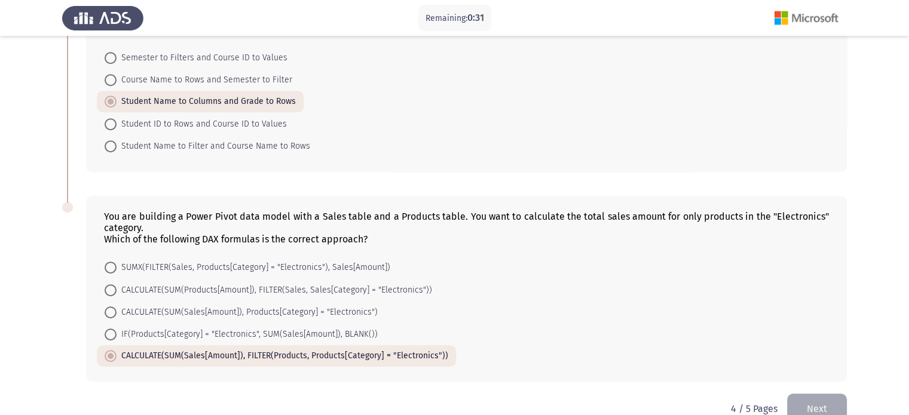
click at [227, 100] on span "Student Name to Columns and Grade to Rows" at bounding box center [206, 101] width 179 height 14
click at [117, 100] on input "Student Name to Columns and Grade to Rows" at bounding box center [111, 102] width 12 height 12
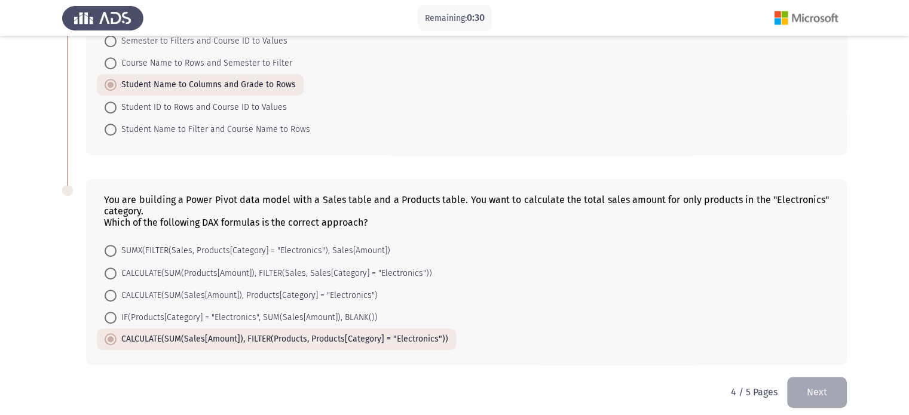
scroll to position [623, 0]
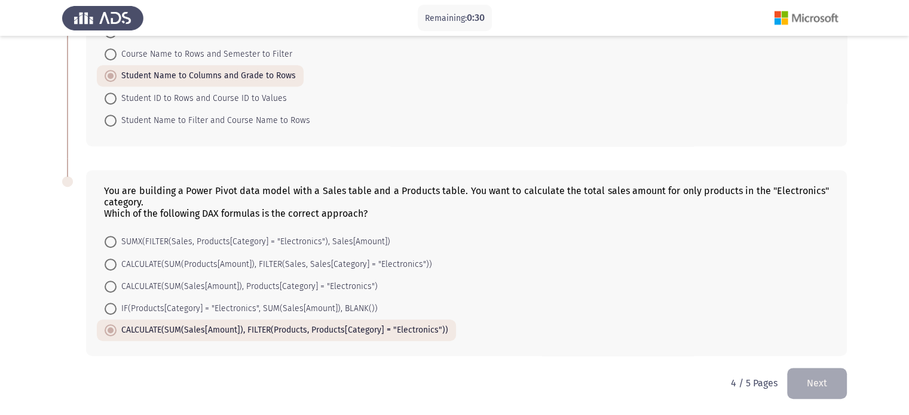
click at [256, 327] on span "CALCULATE(SUM(Sales[Amount]), FILTER(Products, Products[Category] = "Electronic…" at bounding box center [283, 330] width 332 height 14
click at [117, 327] on input "CALCULATE(SUM(Sales[Amount]), FILTER(Products, Products[Category] = "Electronic…" at bounding box center [111, 330] width 12 height 12
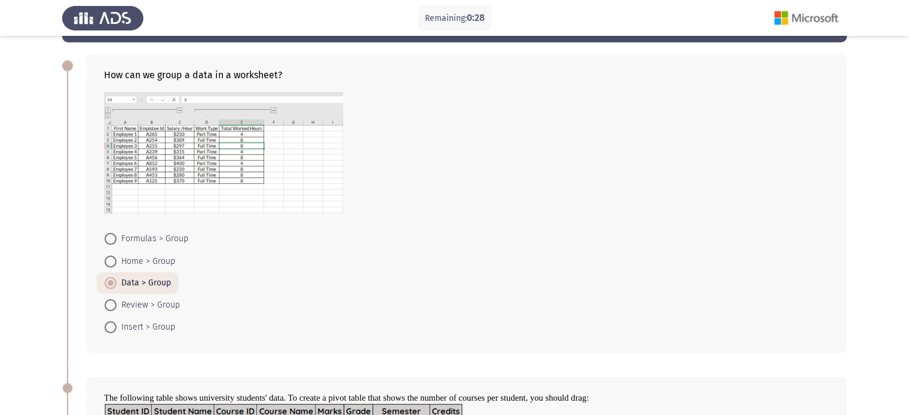
scroll to position [0, 0]
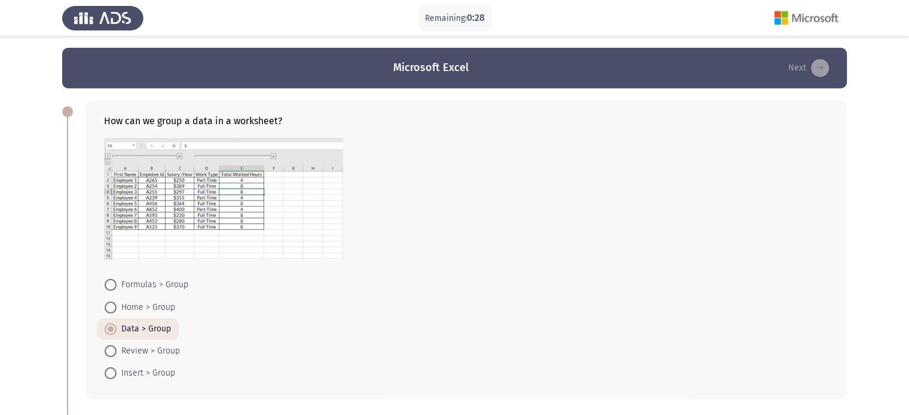
click at [547, 264] on div "How can we group a data in a worksheet? Formulas > Group Home > Group Data > Gr…" at bounding box center [466, 249] width 761 height 299
click at [155, 289] on span "Formulas > Group" at bounding box center [153, 285] width 72 height 14
click at [117, 289] on input "Formulas > Group" at bounding box center [111, 285] width 12 height 12
radio input "true"
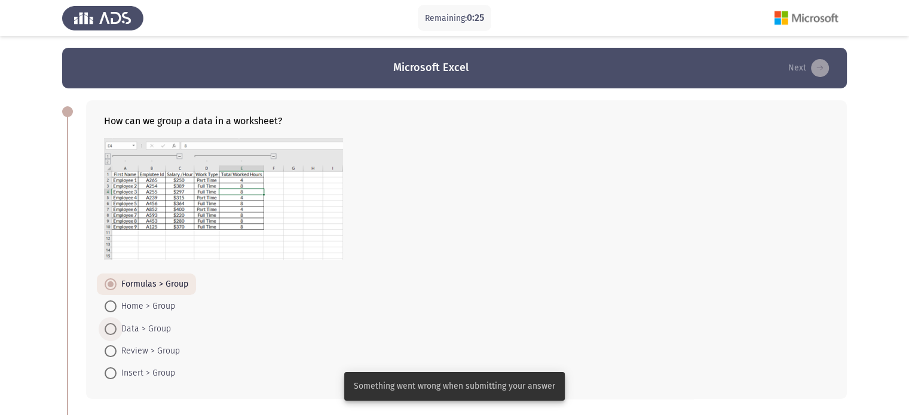
click at [139, 322] on span "Data > Group" at bounding box center [144, 329] width 54 height 14
click at [117, 323] on input "Data > Group" at bounding box center [111, 329] width 12 height 12
radio input "true"
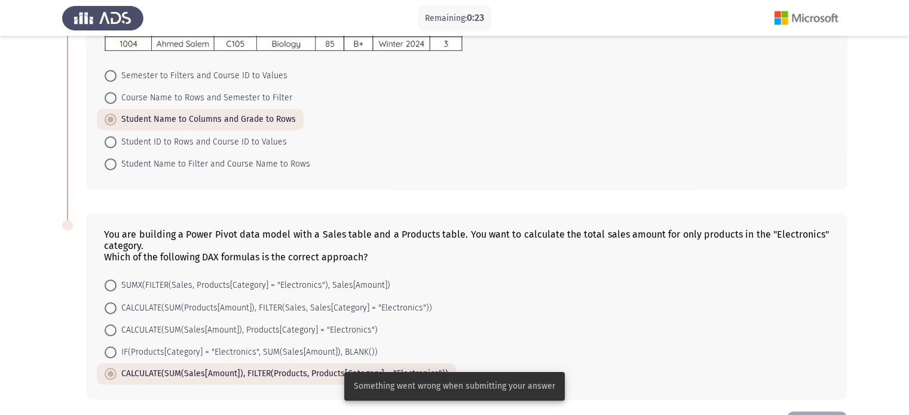
scroll to position [623, 0]
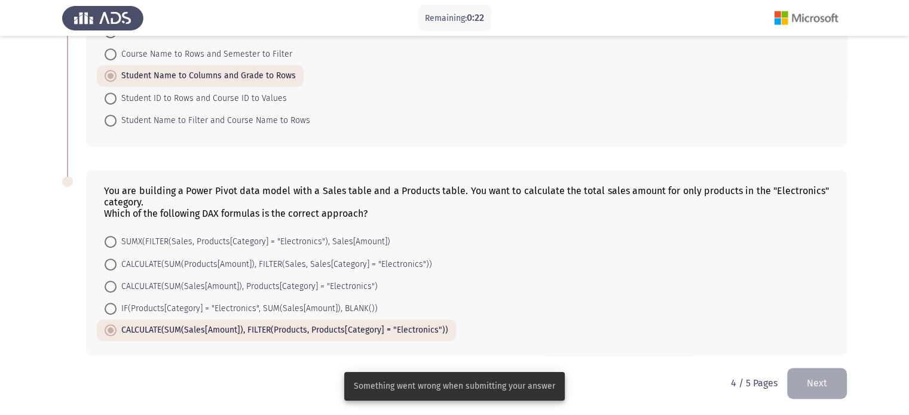
click at [219, 346] on div "You are building a Power Pivot data model with a Sales table and a Products tab…" at bounding box center [466, 263] width 761 height 186
click at [228, 320] on mat-radio-button "CALCULATE(SUM(Sales[Amount]), FILTER(Products, Products[Category] = "Electronic…" at bounding box center [276, 331] width 359 height 22
click at [232, 329] on span "CALCULATE(SUM(Sales[Amount]), FILTER(Products, Products[Category] = "Electronic…" at bounding box center [283, 330] width 332 height 14
click at [117, 329] on input "CALCULATE(SUM(Sales[Amount]), FILTER(Products, Products[Category] = "Electronic…" at bounding box center [111, 330] width 12 height 12
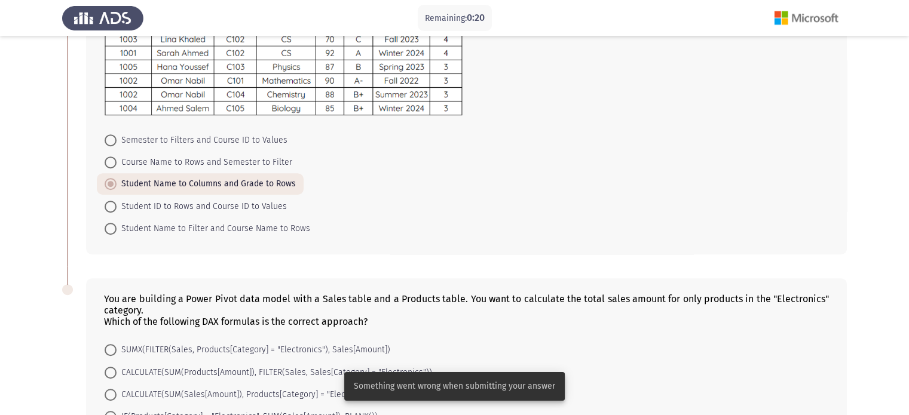
scroll to position [444, 0]
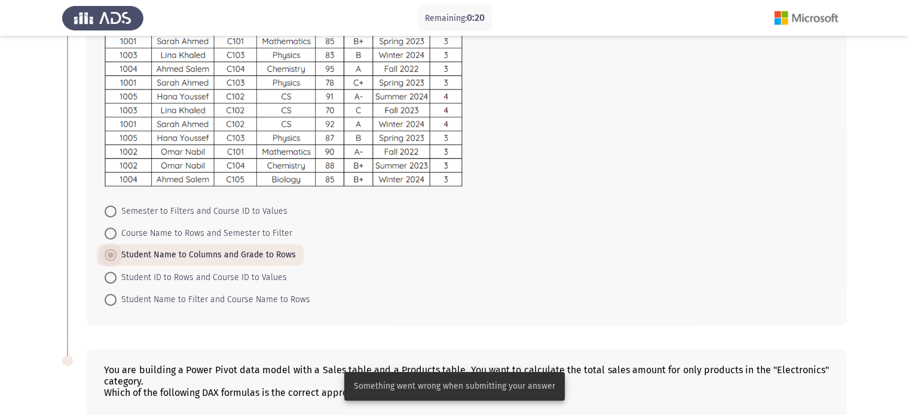
drag, startPoint x: 170, startPoint y: 253, endPoint x: 179, endPoint y: 249, distance: 9.6
click at [171, 253] on span "Student Name to Columns and Grade to Rows" at bounding box center [206, 255] width 179 height 14
click at [117, 253] on input "Student Name to Columns and Grade to Rows" at bounding box center [111, 255] width 12 height 12
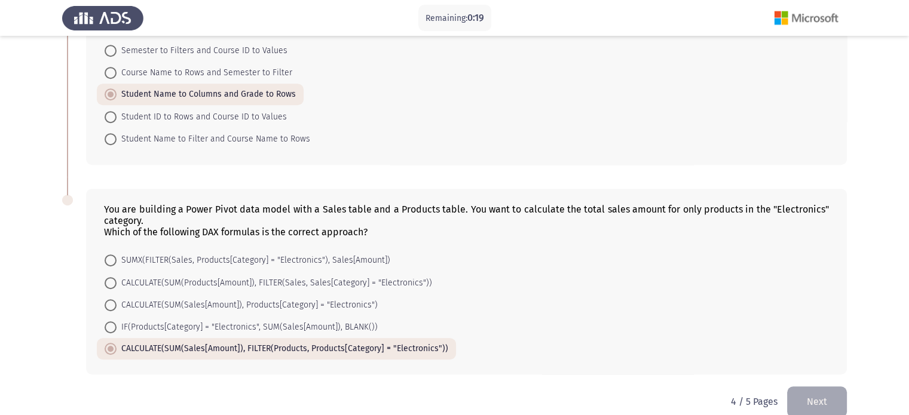
scroll to position [623, 0]
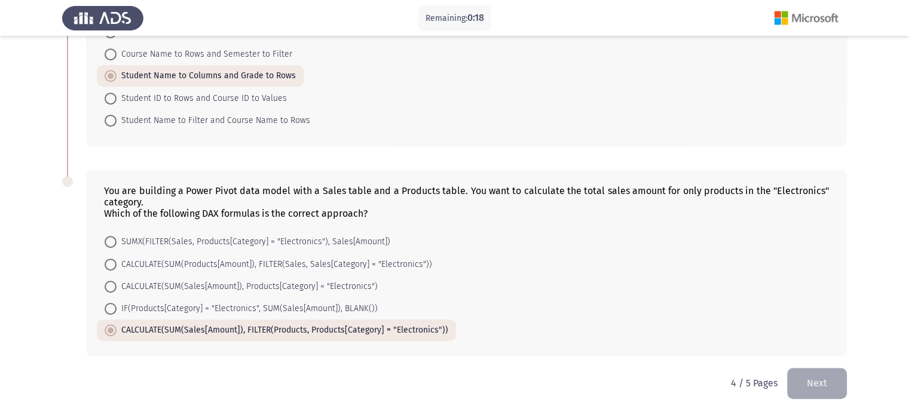
click at [827, 384] on button "Next" at bounding box center [817, 383] width 60 height 30
click at [805, 383] on button "Next" at bounding box center [817, 383] width 60 height 30
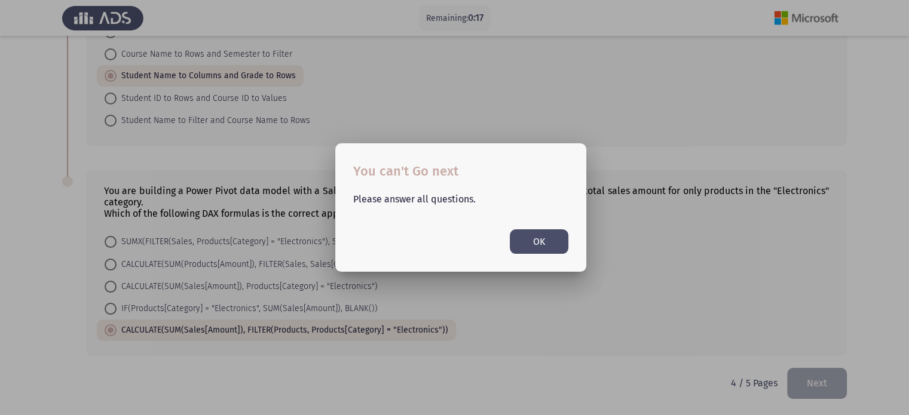
scroll to position [0, 0]
click at [508, 226] on div "Please answer all questions. OK" at bounding box center [461, 218] width 244 height 72
click at [522, 238] on button "OK" at bounding box center [539, 241] width 59 height 24
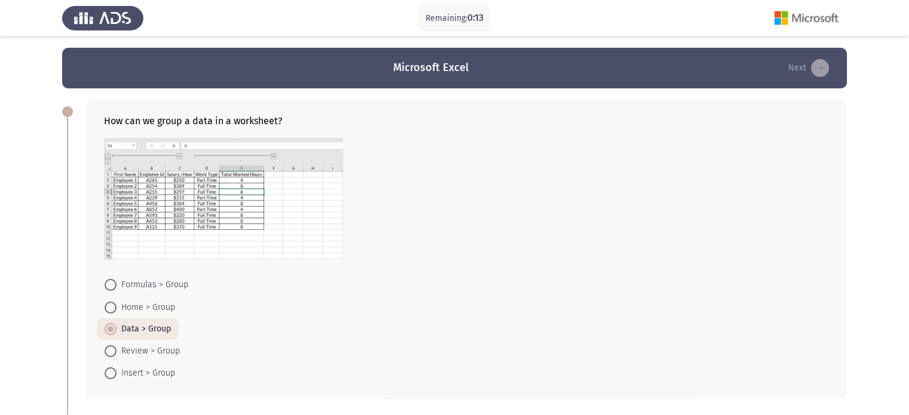
click at [115, 329] on span at bounding box center [111, 329] width 12 height 12
click at [115, 329] on input "Data > Group" at bounding box center [111, 329] width 12 height 12
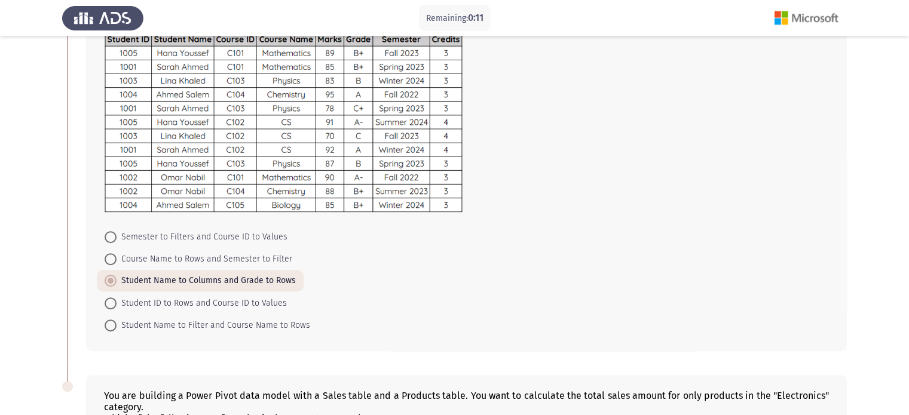
drag, startPoint x: 103, startPoint y: 280, endPoint x: 110, endPoint y: 280, distance: 6.6
click at [105, 279] on mat-radio-button "Student Name to Columns and Grade to Rows" at bounding box center [200, 281] width 207 height 22
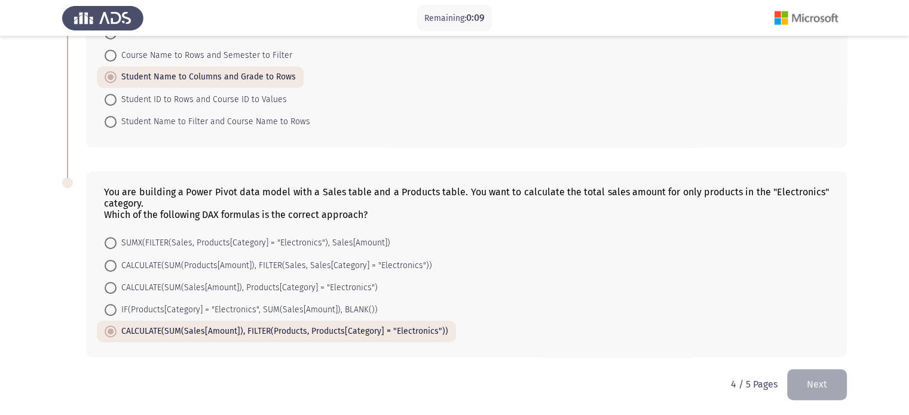
scroll to position [623, 0]
click at [112, 327] on span at bounding box center [111, 330] width 6 height 6
click at [112, 327] on input "CALCULATE(SUM(Sales[Amount]), FILTER(Products, Products[Category] = "Electronic…" at bounding box center [111, 330] width 12 height 12
click at [112, 326] on span at bounding box center [111, 330] width 12 height 12
click at [112, 326] on input "CALCULATE(SUM(Sales[Amount]), FILTER(Products, Products[Category] = "Electronic…" at bounding box center [111, 330] width 12 height 12
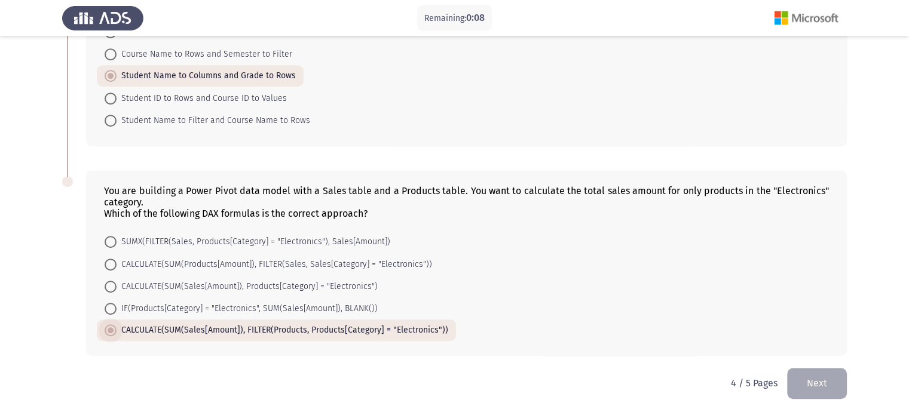
click at [114, 327] on span at bounding box center [111, 330] width 12 height 12
click at [114, 327] on input "CALCULATE(SUM(Sales[Amount]), FILTER(Products, Products[Category] = "Electronic…" at bounding box center [111, 330] width 12 height 12
click at [835, 376] on button "Next" at bounding box center [817, 383] width 60 height 30
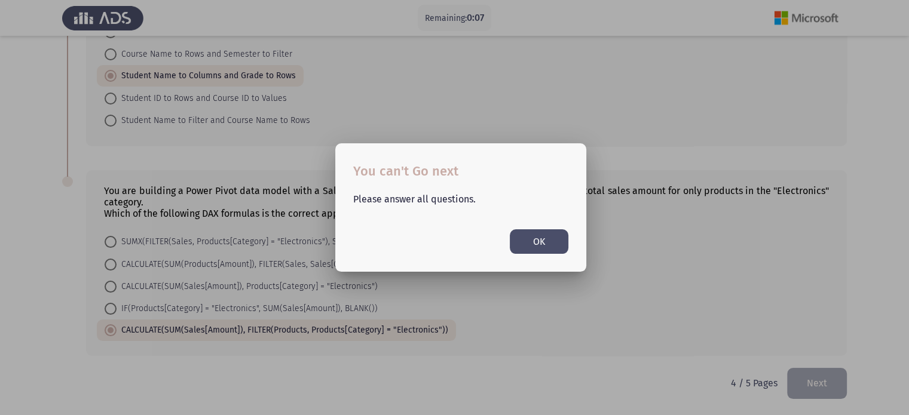
click at [577, 260] on mat-dialog-container "You can't Go next Please answer all questions. OK" at bounding box center [460, 207] width 251 height 128
click at [554, 243] on button "OK" at bounding box center [539, 241] width 59 height 24
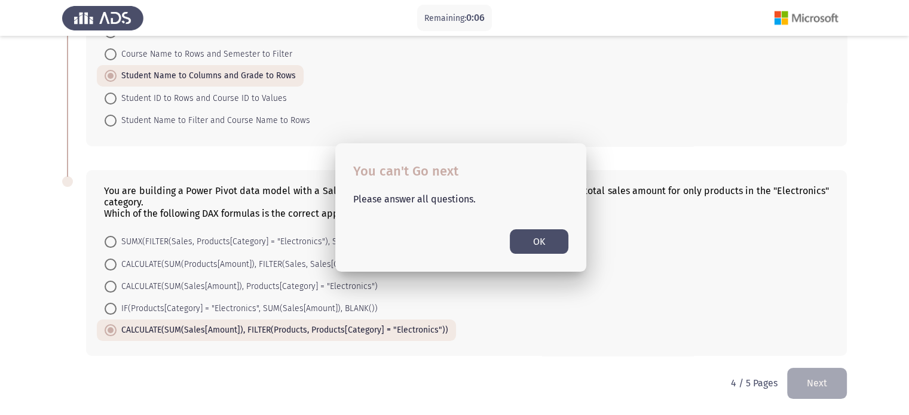
scroll to position [623, 0]
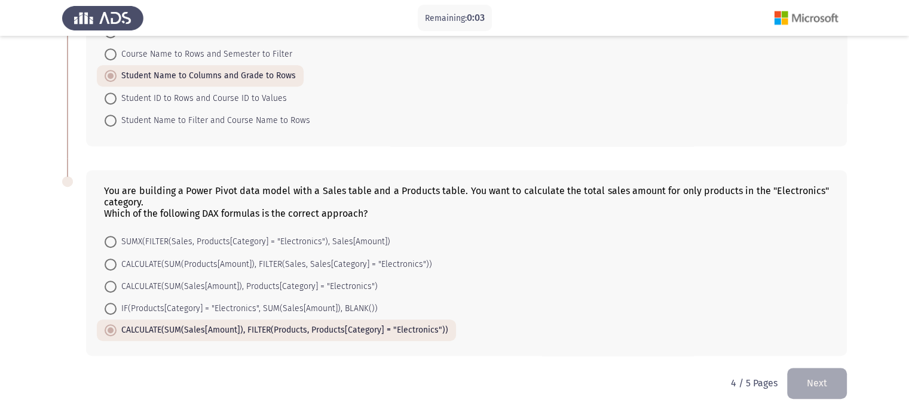
click at [824, 372] on button "Next" at bounding box center [817, 383] width 60 height 30
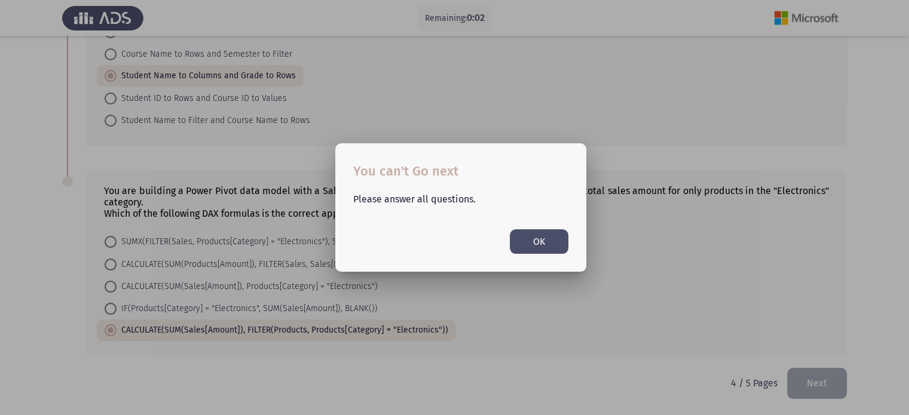
click at [557, 237] on button "OK" at bounding box center [539, 241] width 59 height 24
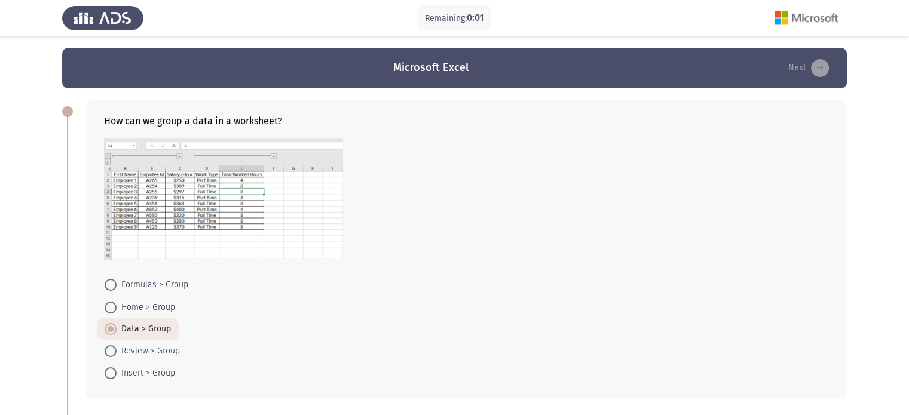
scroll to position [623, 0]
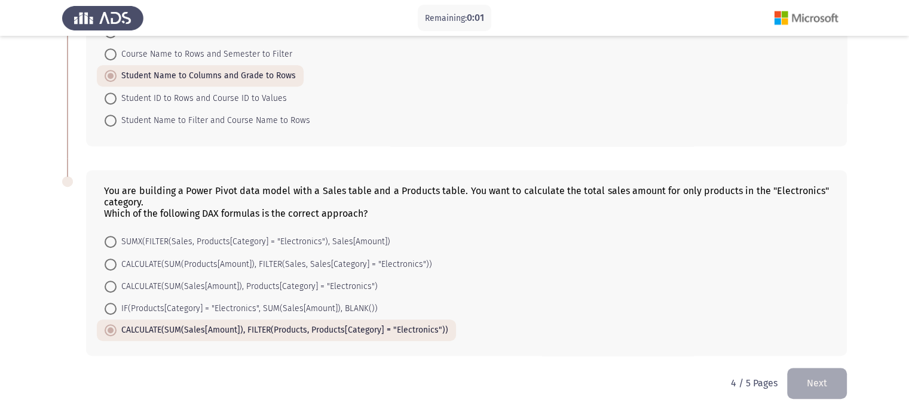
click at [265, 310] on span "IF(Products[Category] = "Electronics", SUM(Sales[Amount]), BLANK())" at bounding box center [247, 309] width 261 height 14
click at [117, 310] on input "IF(Products[Category] = "Electronics", SUM(Sales[Amount]), BLANK())" at bounding box center [111, 309] width 12 height 12
radio input "true"
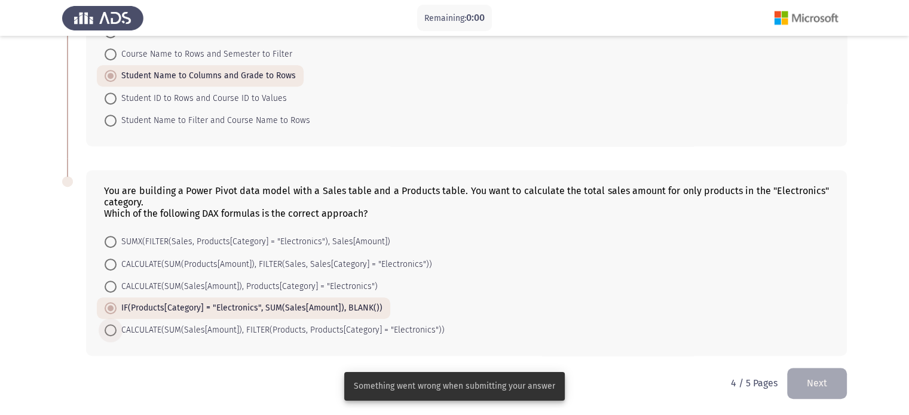
click at [260, 321] on mat-radio-button "CALCULATE(SUM(Sales[Amount]), FILTER(Products, Products[Category] = "Electronic…" at bounding box center [274, 330] width 355 height 22
click at [259, 332] on span "CALCULATE(SUM(Sales[Amount]), FILTER(Products, Products[Category] = "Electronic…" at bounding box center [281, 330] width 328 height 14
click at [117, 332] on input "CALCULATE(SUM(Sales[Amount]), FILTER(Products, Products[Category] = "Electronic…" at bounding box center [111, 330] width 12 height 12
radio input "true"
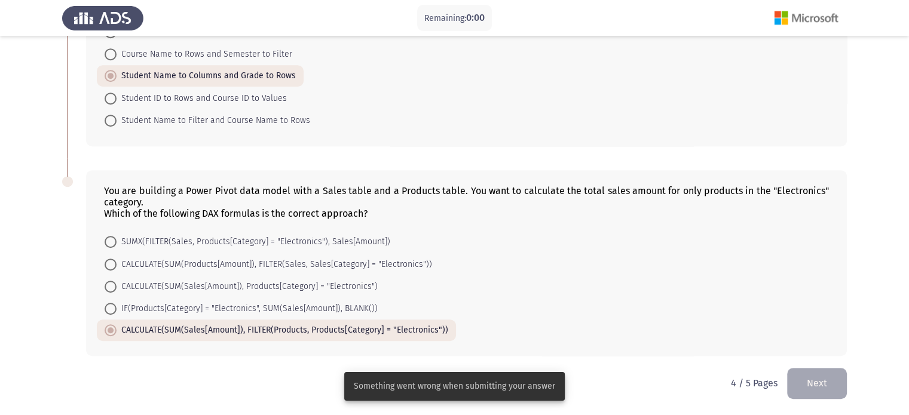
scroll to position [0, 0]
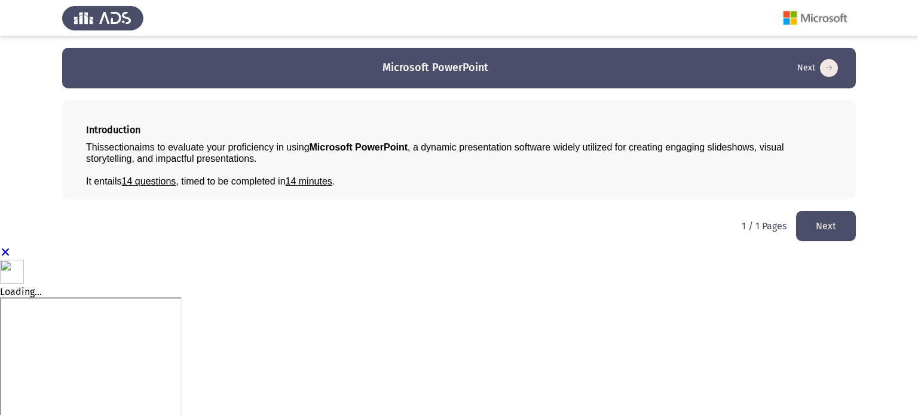
click at [814, 234] on button "Next" at bounding box center [826, 226] width 60 height 30
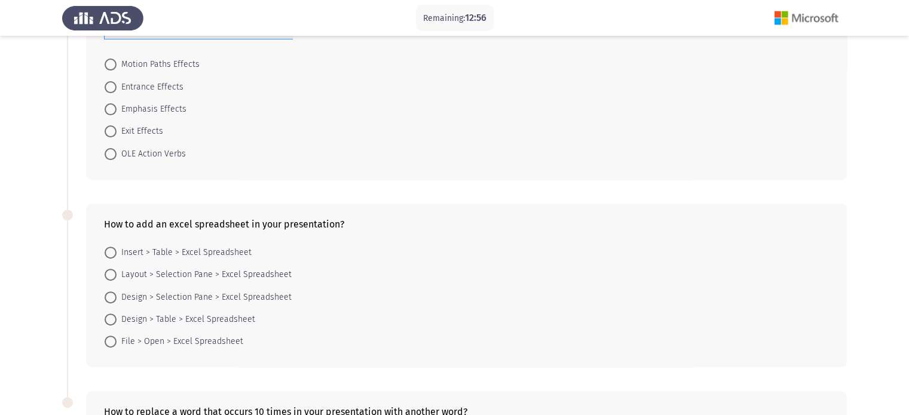
scroll to position [234, 0]
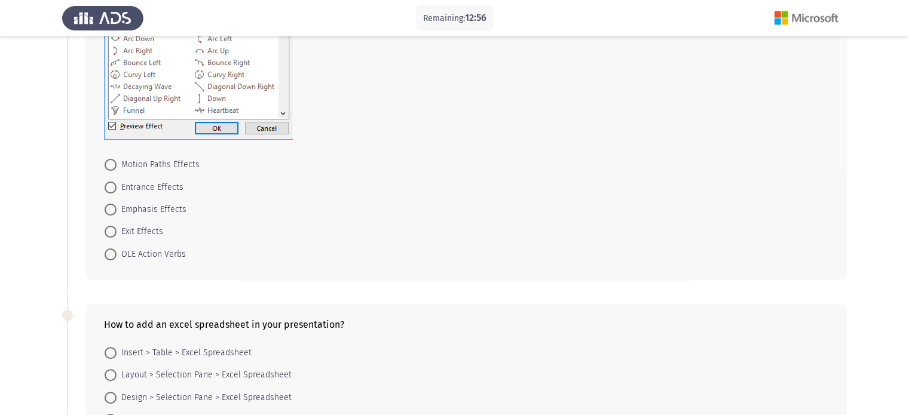
click at [156, 166] on span "Motion Paths Effects" at bounding box center [158, 165] width 83 height 14
click at [117, 166] on input "Motion Paths Effects" at bounding box center [111, 165] width 12 height 12
radio input "true"
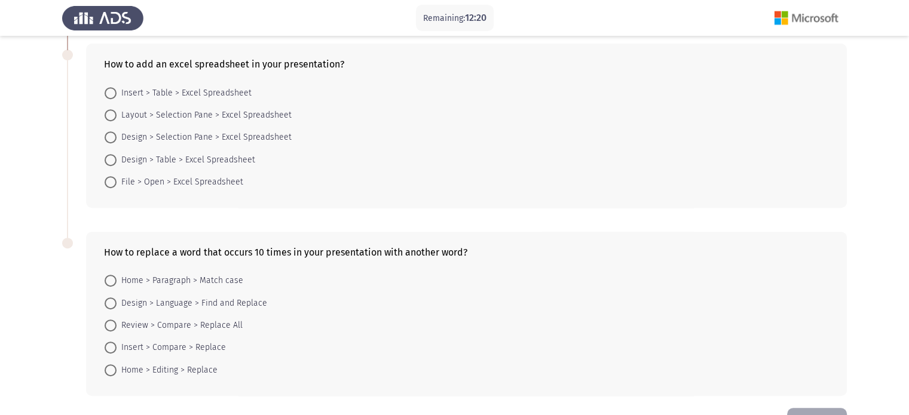
scroll to position [473, 0]
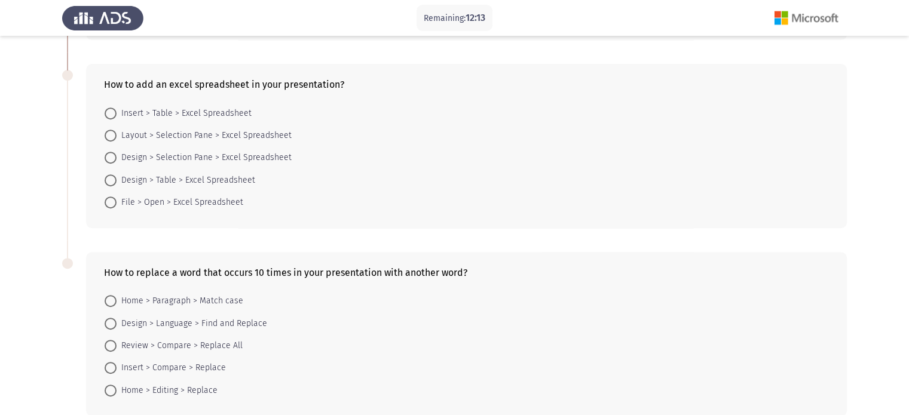
click at [166, 112] on span "Insert > Table > Excel Spreadsheet" at bounding box center [184, 113] width 135 height 14
click at [117, 112] on input "Insert > Table > Excel Spreadsheet" at bounding box center [111, 114] width 12 height 12
radio input "true"
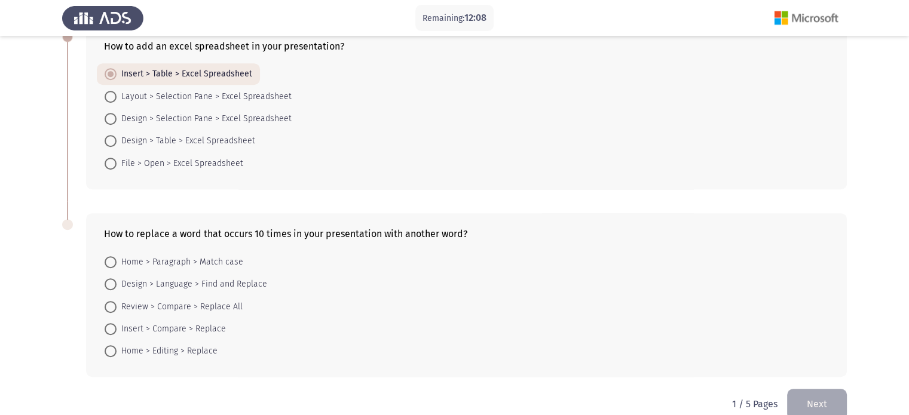
scroll to position [532, 0]
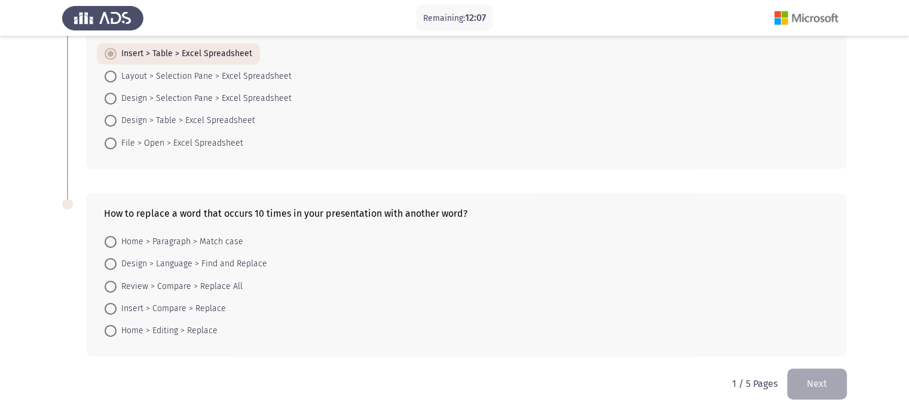
click at [220, 281] on span "Review > Compare > Replace All" at bounding box center [180, 287] width 126 height 14
click at [117, 281] on input "Review > Compare > Replace All" at bounding box center [111, 287] width 12 height 12
radio input "true"
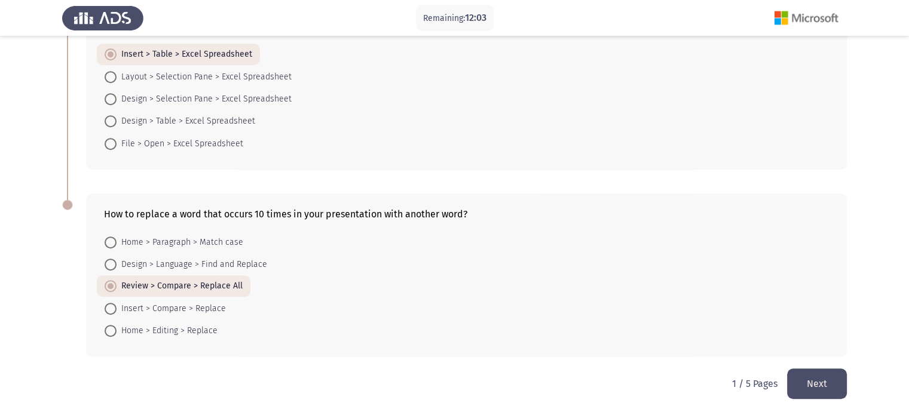
click at [808, 383] on button "Next" at bounding box center [817, 384] width 60 height 30
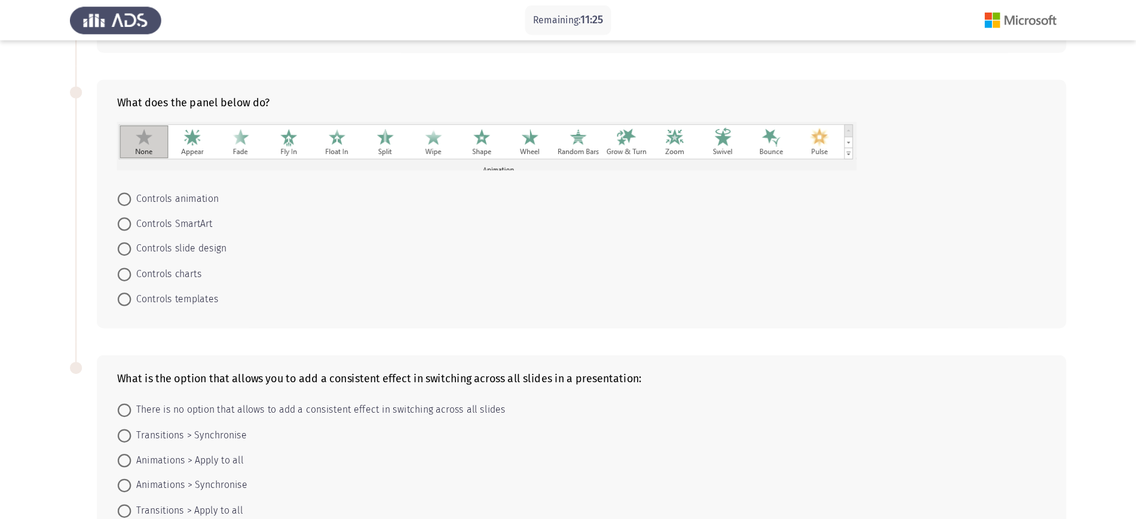
scroll to position [299, 0]
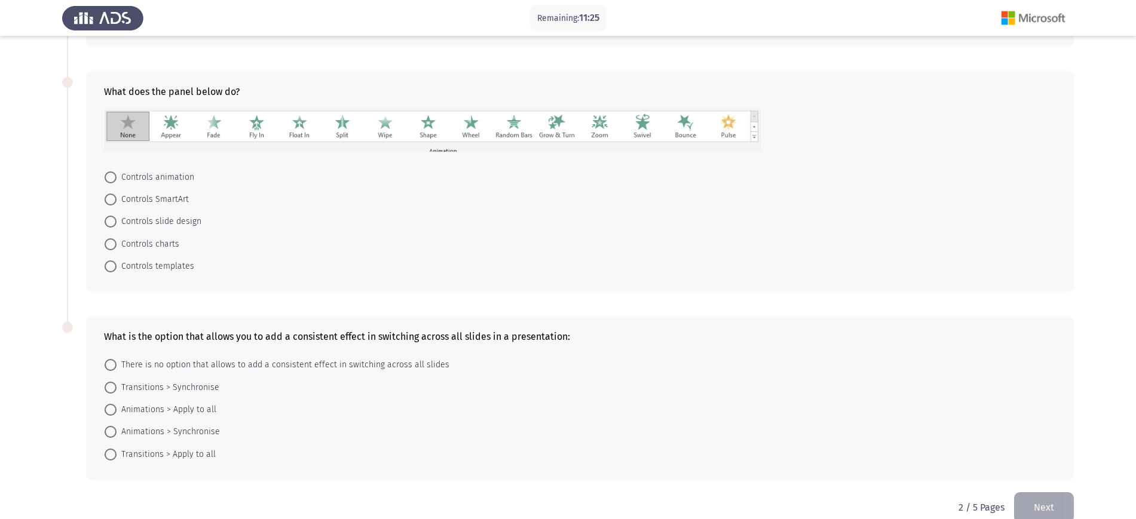
drag, startPoint x: 899, startPoint y: 0, endPoint x: 791, endPoint y: 280, distance: 299.6
click at [791, 280] on div "What does the panel below do? Controls animation Controls SmartArt Controls sli…" at bounding box center [580, 181] width 988 height 221
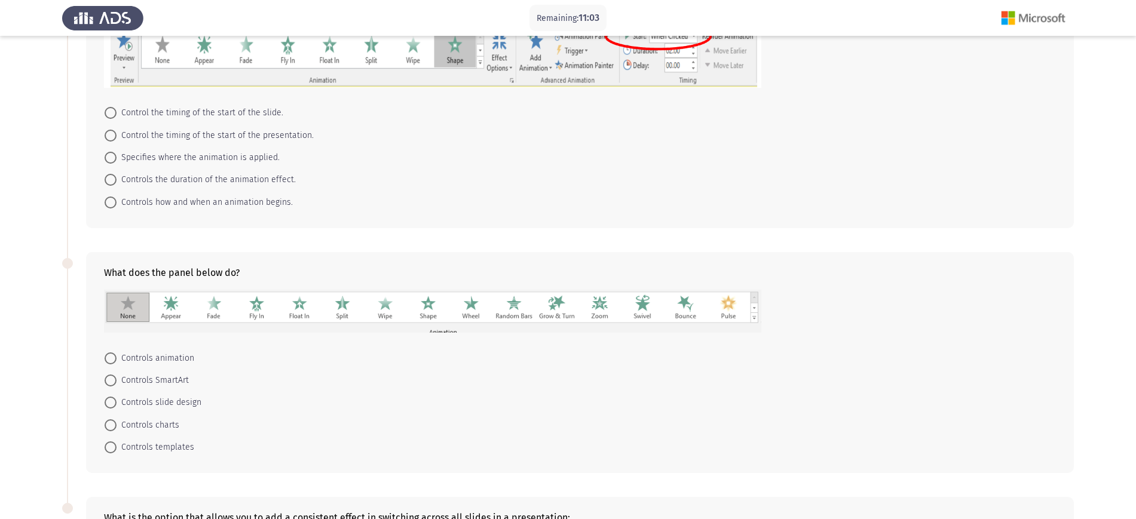
scroll to position [0, 0]
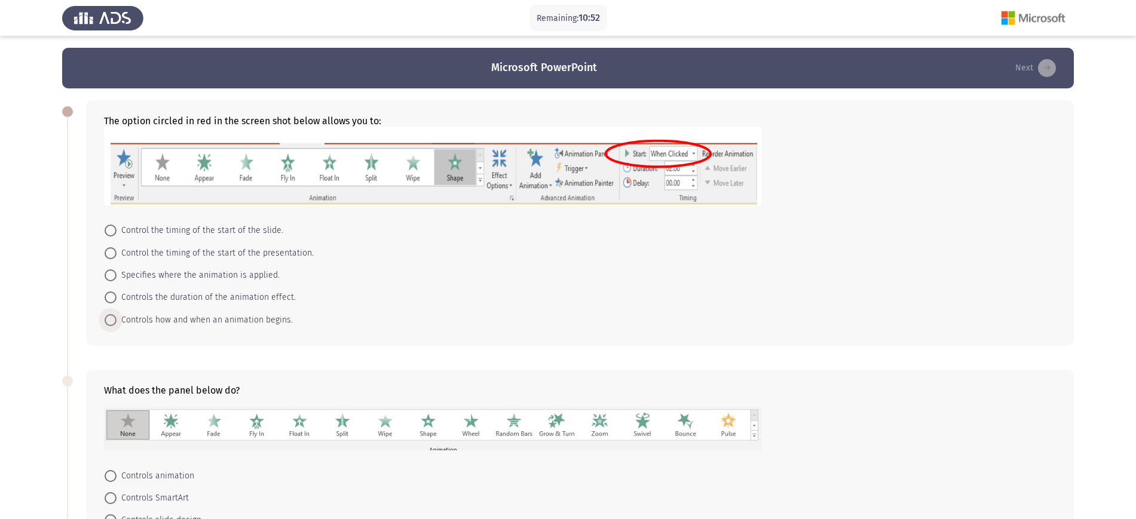
click at [182, 323] on span "Controls how and when an animation begins." at bounding box center [205, 320] width 176 height 14
click at [117, 323] on input "Controls how and when an animation begins." at bounding box center [111, 320] width 12 height 12
radio input "true"
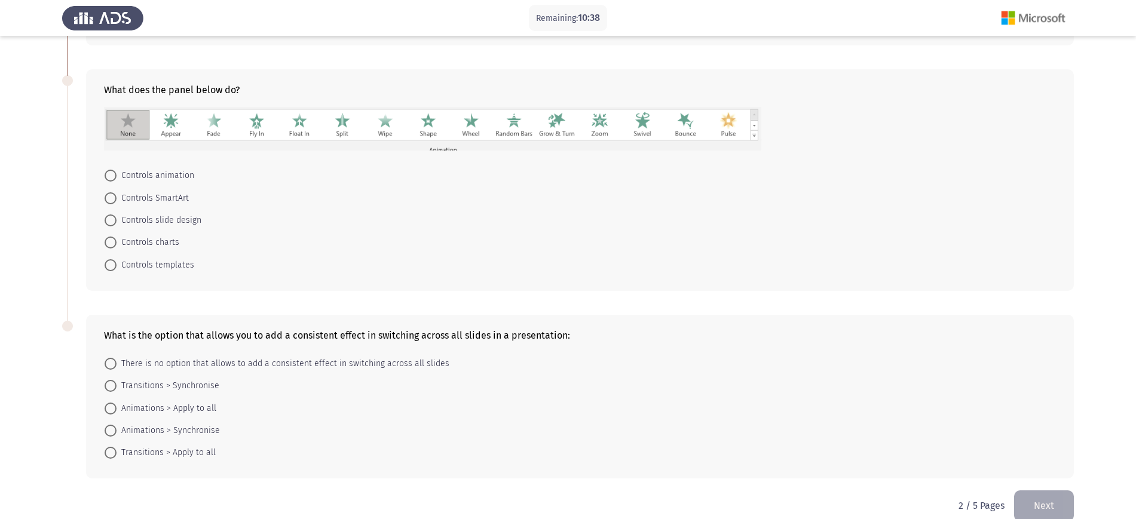
scroll to position [318, 0]
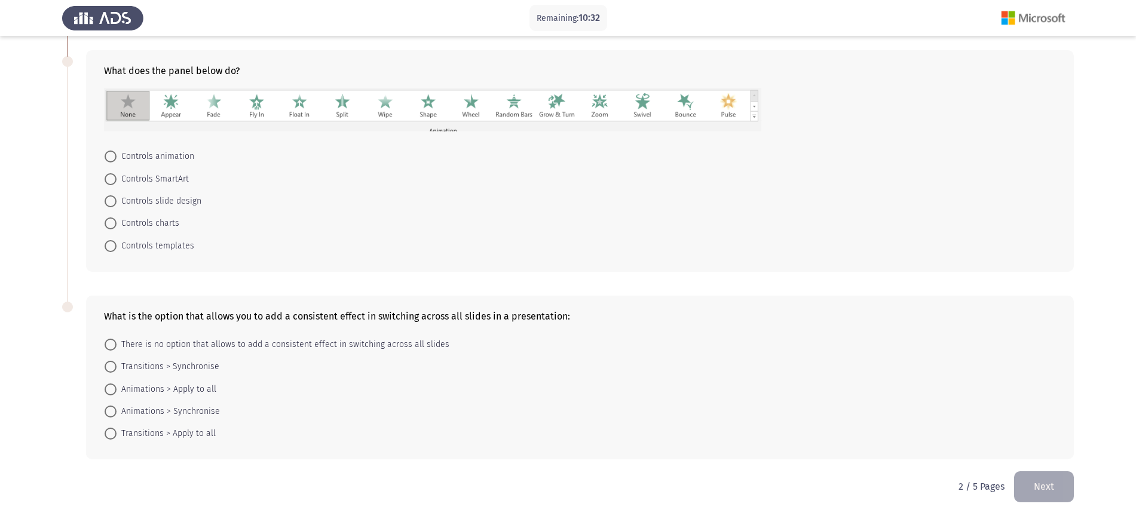
click at [177, 153] on span "Controls animation" at bounding box center [156, 156] width 78 height 14
click at [117, 153] on input "Controls animation" at bounding box center [111, 157] width 12 height 12
radio input "true"
click at [198, 415] on span "Transitions > Apply to all" at bounding box center [166, 434] width 99 height 14
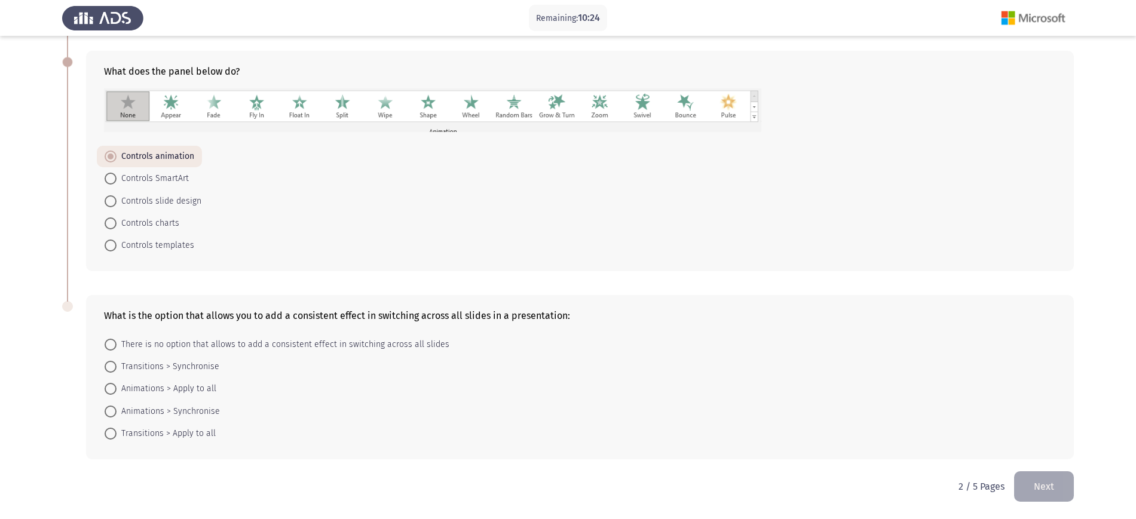
click at [117, 415] on input "Transitions > Apply to all" at bounding box center [111, 434] width 12 height 12
radio input "true"
click at [908, 415] on button "Next" at bounding box center [1044, 486] width 60 height 30
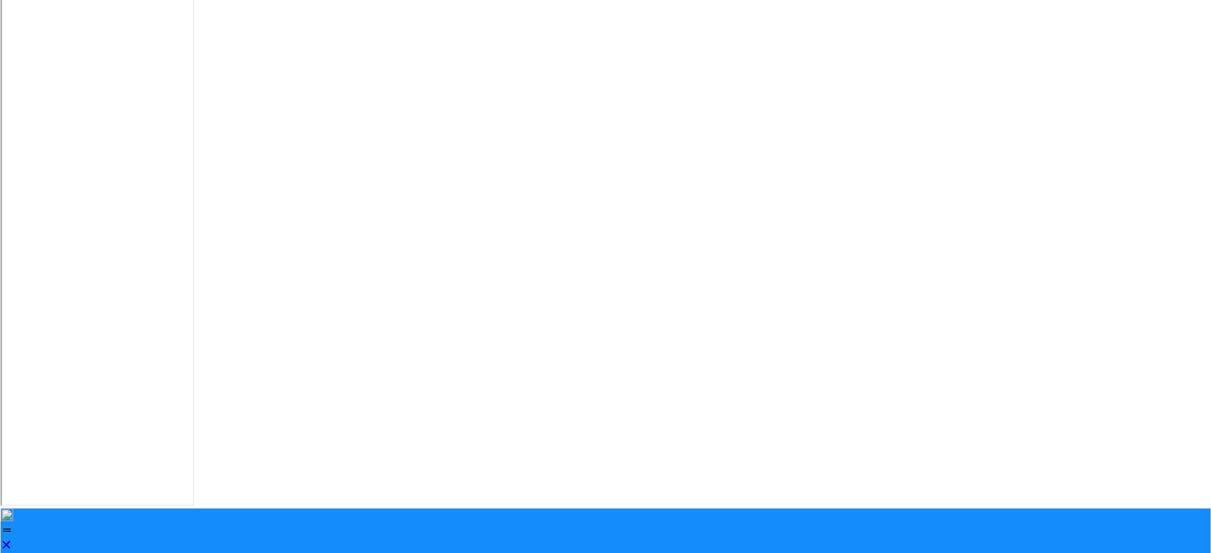
scroll to position [0, 0]
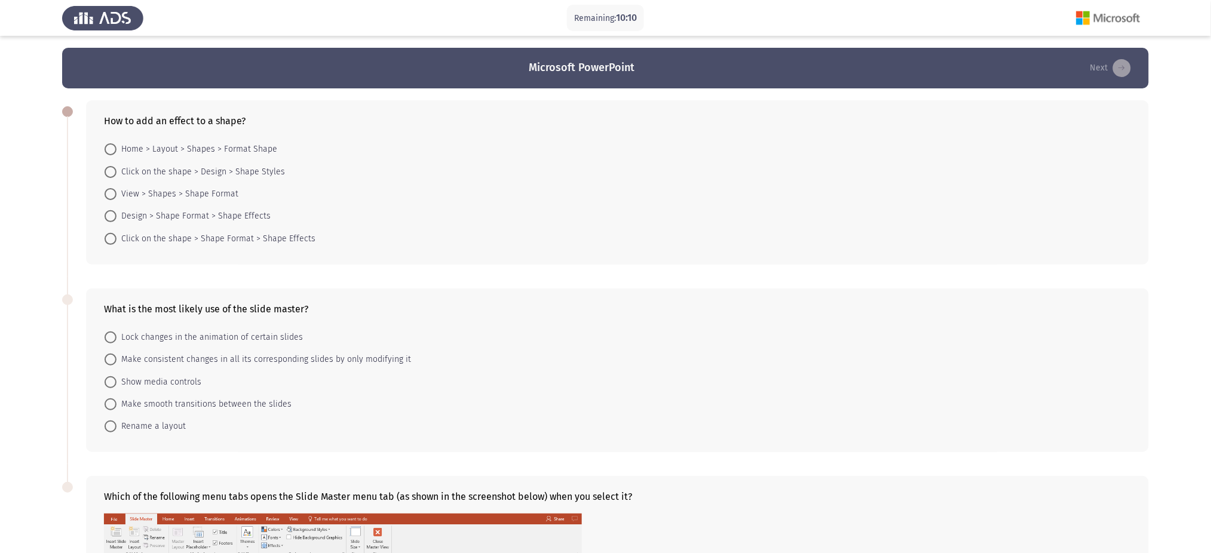
drag, startPoint x: 1072, startPoint y: 2, endPoint x: 755, endPoint y: 361, distance: 479.2
click at [731, 352] on form "Lock changes in the animation of certain slides Make consistent changes in all …" at bounding box center [617, 382] width 1027 height 112
click at [266, 234] on span "Click on the shape > Shape Format > Shape Effects" at bounding box center [216, 239] width 199 height 14
click at [117, 234] on input "Click on the shape > Shape Format > Shape Effects" at bounding box center [111, 239] width 12 height 12
radio input "true"
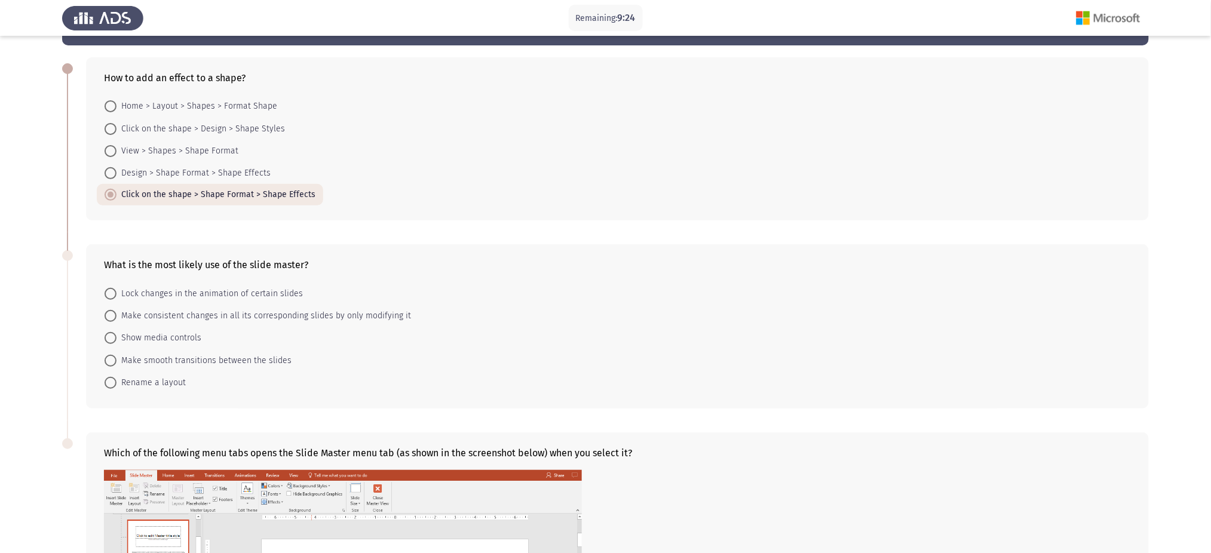
scroll to position [79, 0]
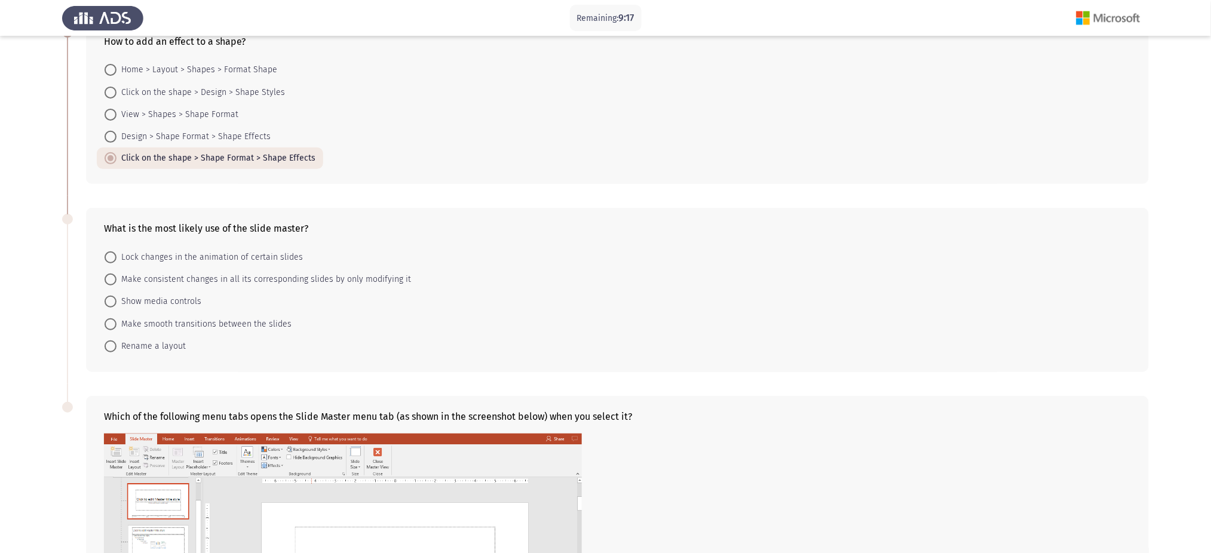
click at [341, 280] on span "Make consistent changes in all its corresponding slides by only modifying it" at bounding box center [264, 279] width 295 height 14
click at [117, 280] on input "Make consistent changes in all its corresponding slides by only modifying it" at bounding box center [111, 280] width 12 height 12
radio input "true"
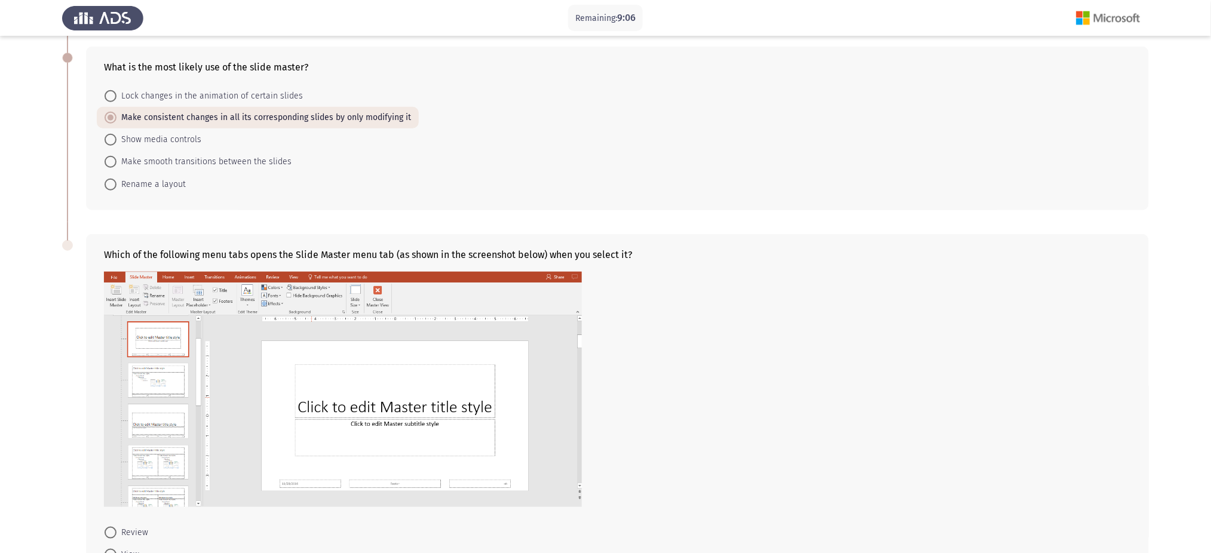
scroll to position [396, 0]
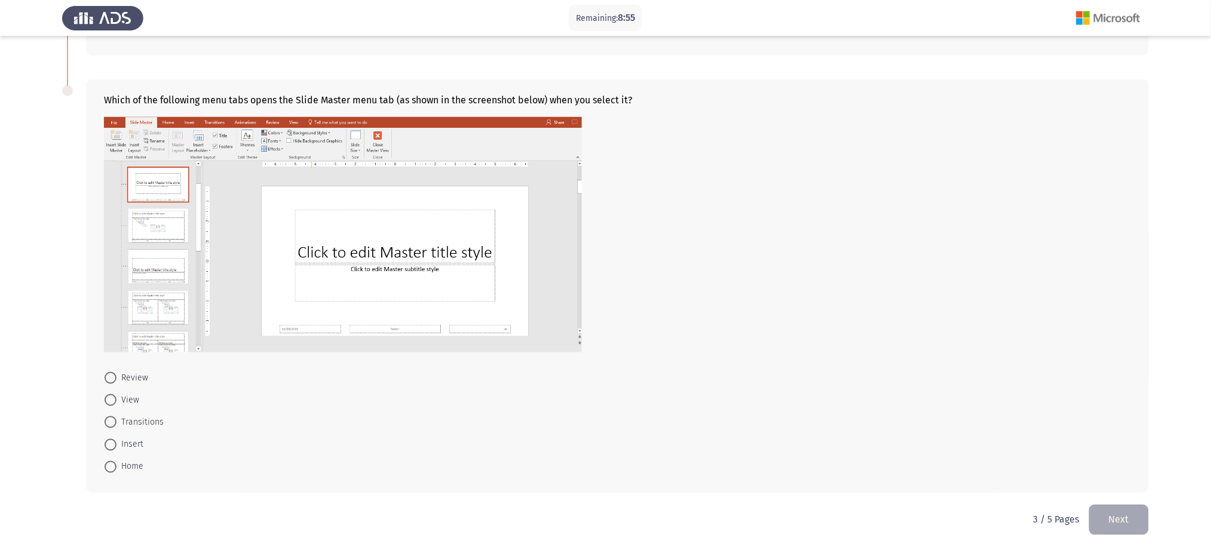
click at [109, 390] on mat-radio-button "View" at bounding box center [122, 400] width 50 height 22
click at [111, 406] on span at bounding box center [111, 400] width 12 height 12
click at [111, 406] on input "View" at bounding box center [111, 400] width 12 height 12
radio input "true"
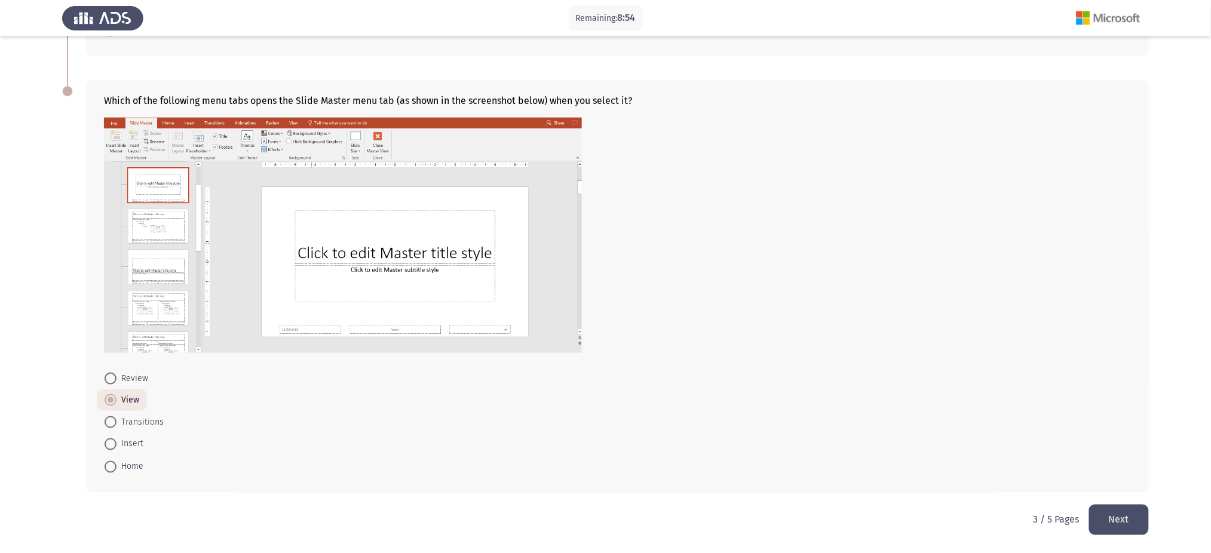
click at [908, 415] on button "Next" at bounding box center [1119, 520] width 60 height 30
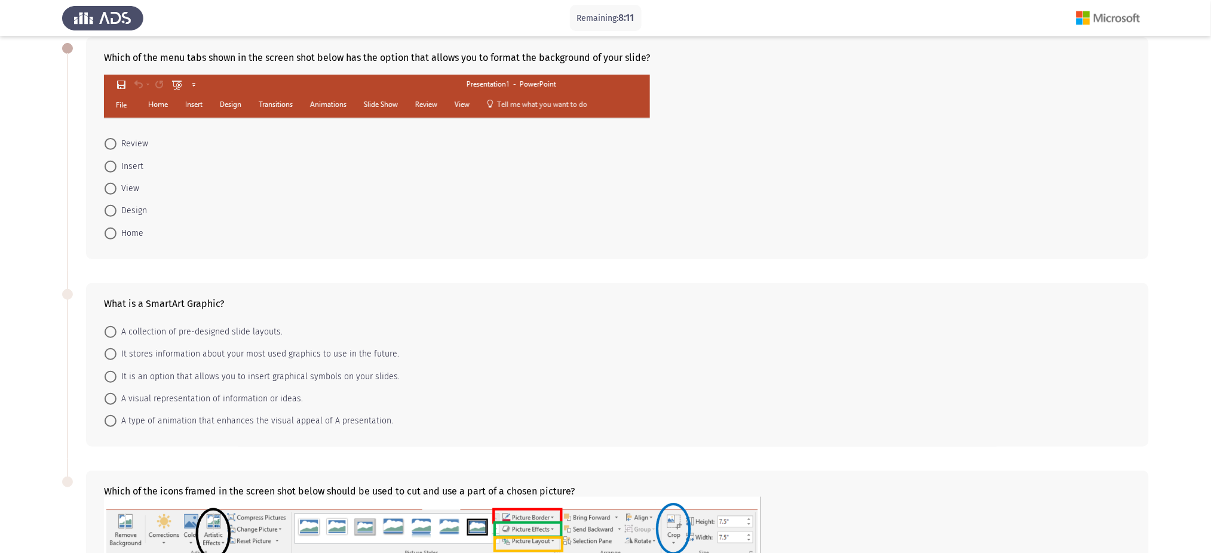
scroll to position [0, 0]
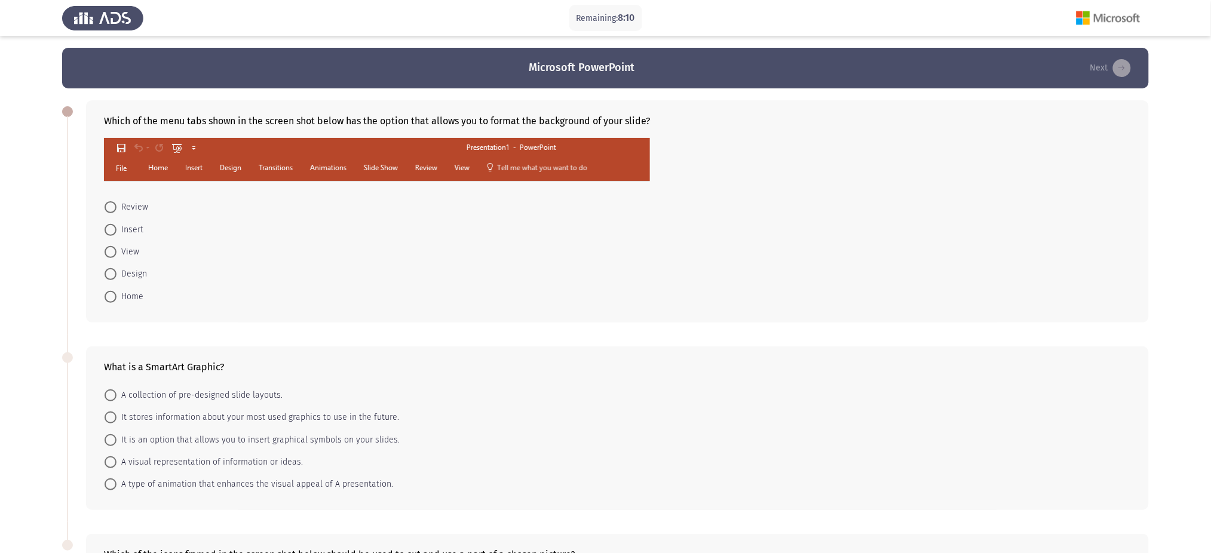
click at [127, 270] on span "Design" at bounding box center [132, 274] width 30 height 14
click at [117, 270] on input "Design" at bounding box center [111, 274] width 12 height 12
radio input "true"
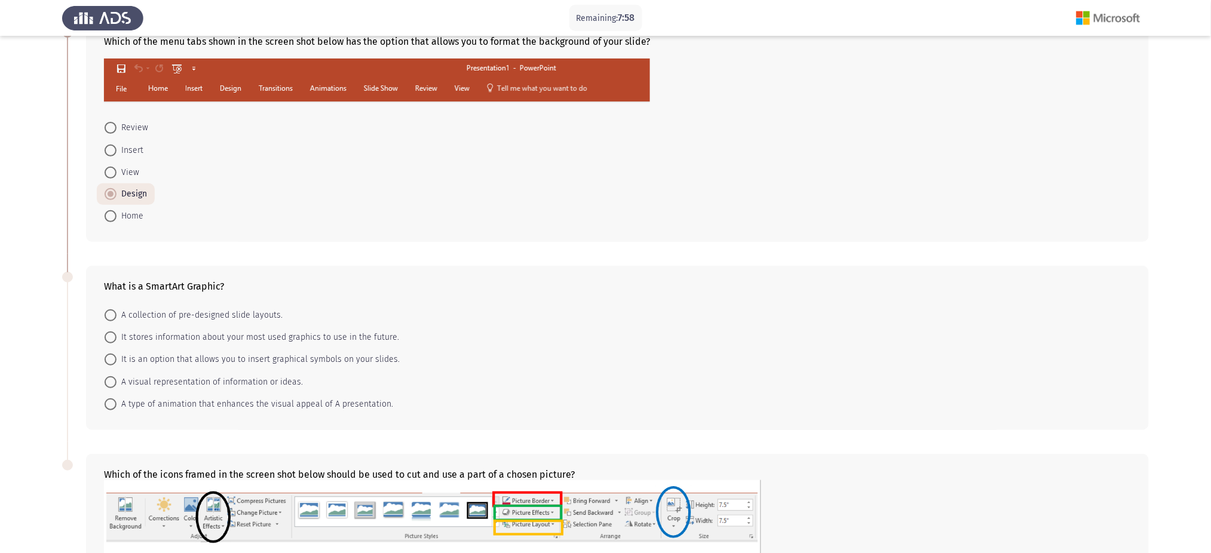
click at [280, 378] on span "A visual representation of information or ideas." at bounding box center [210, 382] width 186 height 14
click at [117, 378] on input "A visual representation of information or ideas." at bounding box center [111, 382] width 12 height 12
radio input "true"
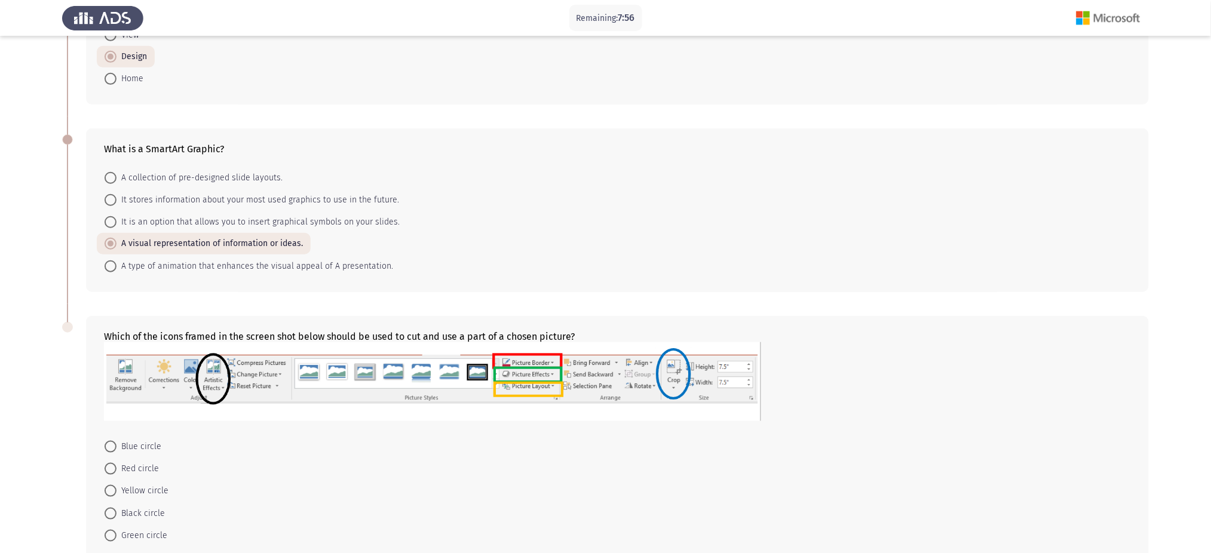
scroll to position [286, 0]
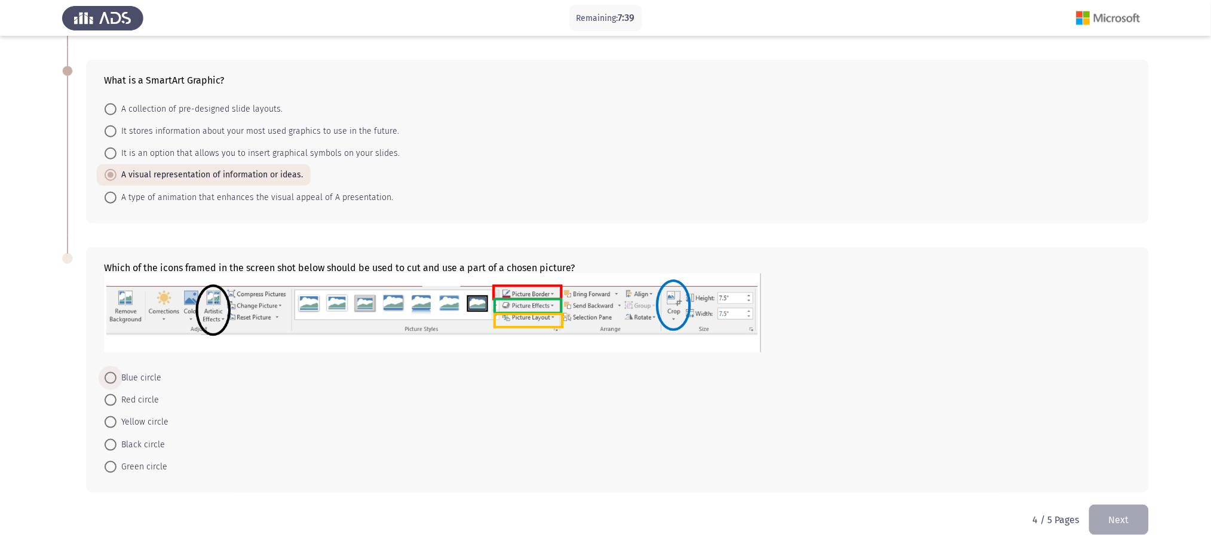
click at [150, 373] on span "Blue circle" at bounding box center [139, 378] width 45 height 14
click at [117, 373] on input "Blue circle" at bounding box center [111, 378] width 12 height 12
radio input "true"
click at [908, 415] on html "Remaining: 7:38 Microsoft PowerPoint Next Which of the menu tabs shown in the s…" at bounding box center [605, 458] width 1211 height 1486
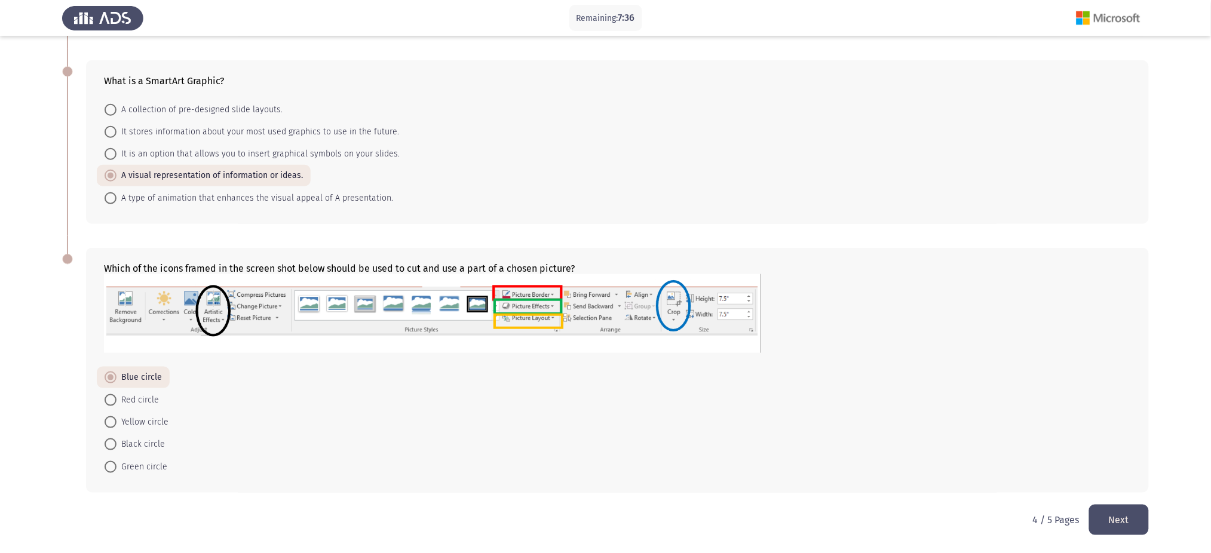
click at [908, 415] on button "Next" at bounding box center [1119, 520] width 60 height 30
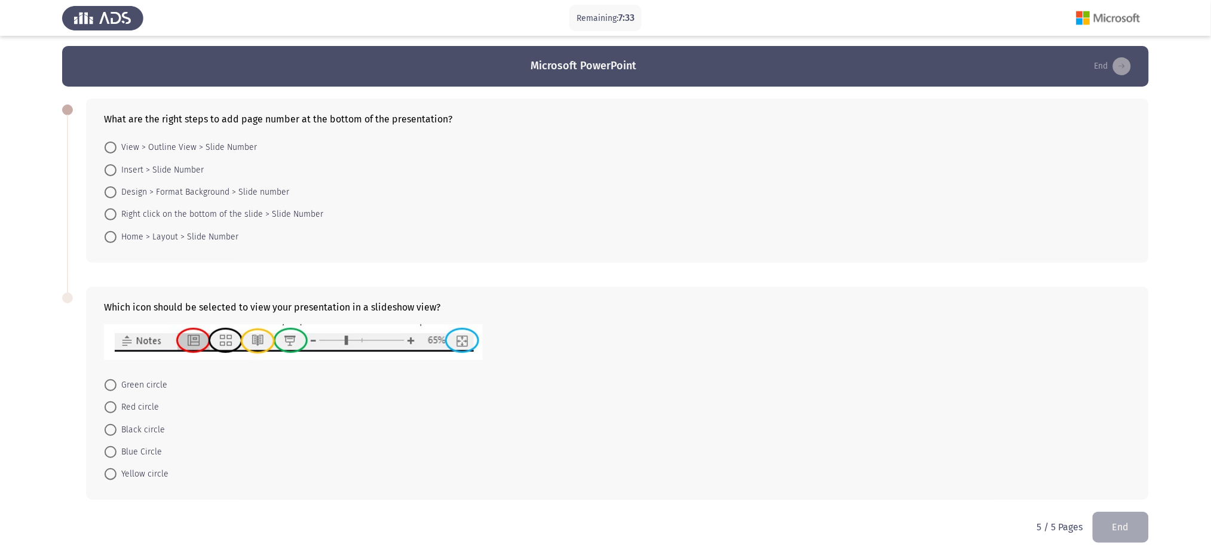
scroll to position [0, 0]
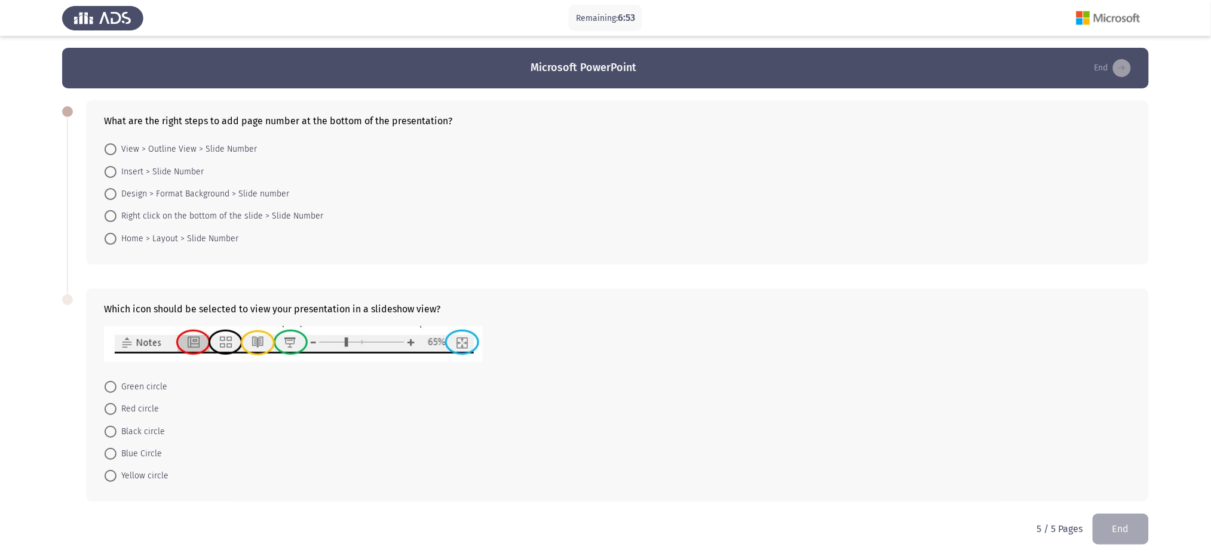
click at [166, 176] on span "Insert > Slide Number" at bounding box center [160, 172] width 87 height 14
click at [117, 176] on input "Insert > Slide Number" at bounding box center [111, 172] width 12 height 12
radio input "true"
click at [126, 413] on span "Red circle" at bounding box center [138, 408] width 42 height 14
click at [117, 413] on input "Red circle" at bounding box center [111, 409] width 12 height 12
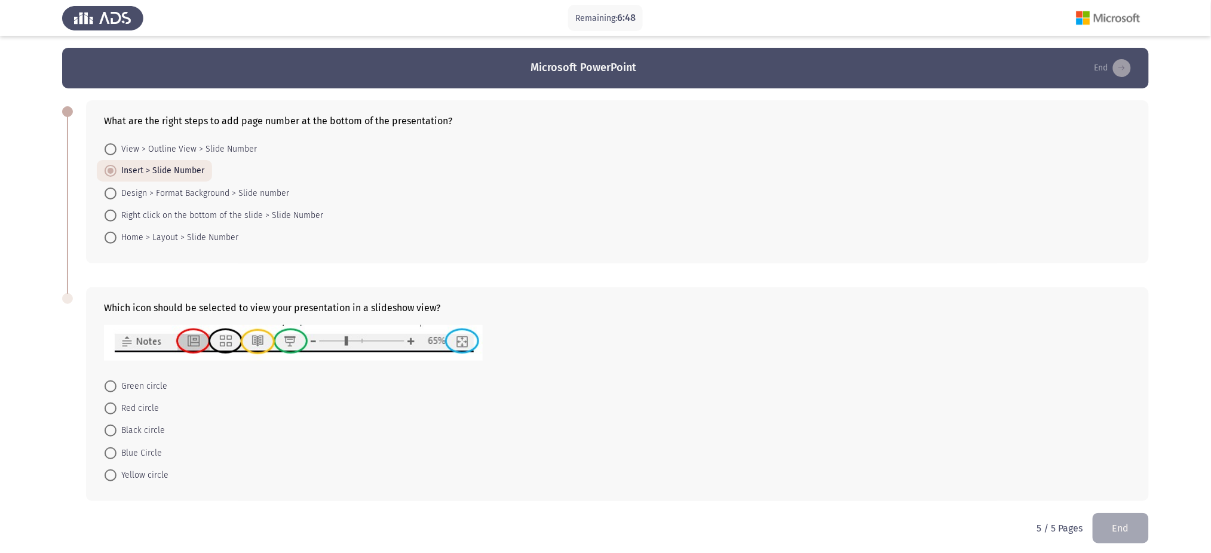
radio input "true"
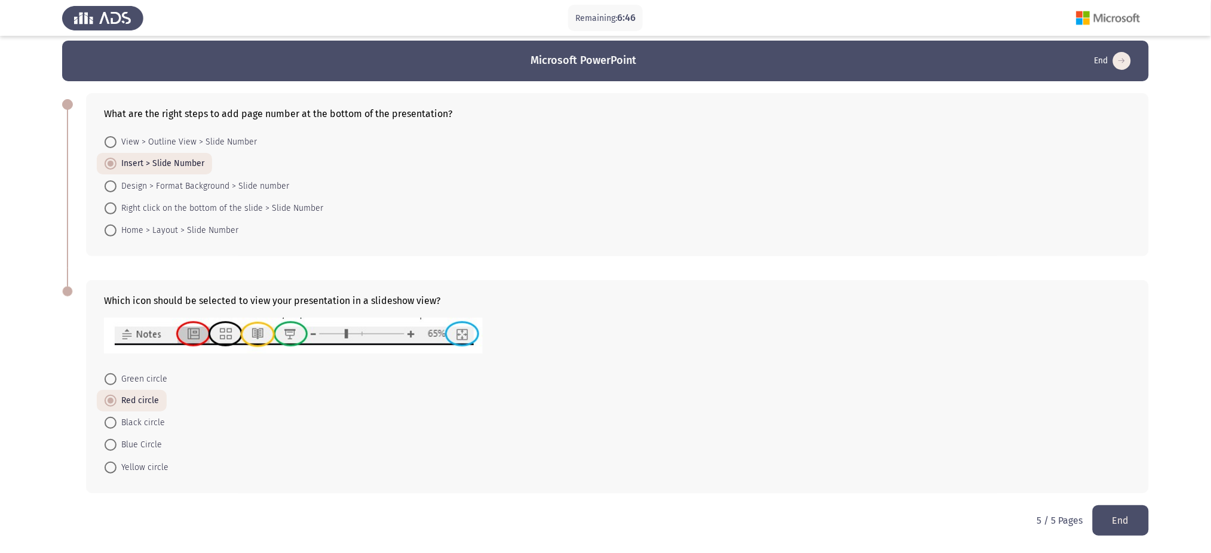
click at [908, 415] on button "End" at bounding box center [1121, 520] width 56 height 30
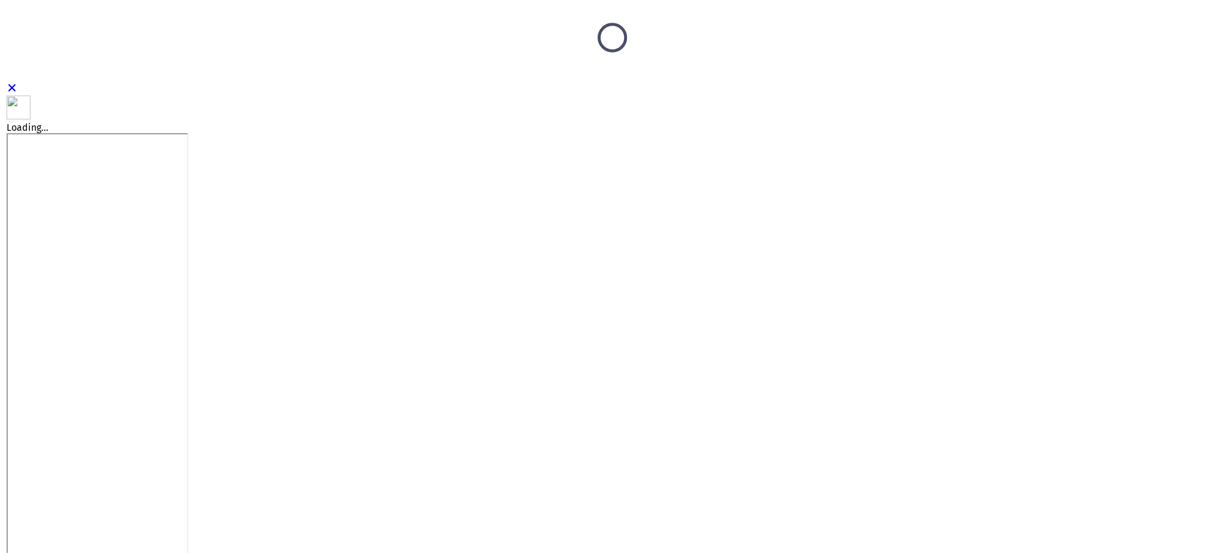
scroll to position [0, 0]
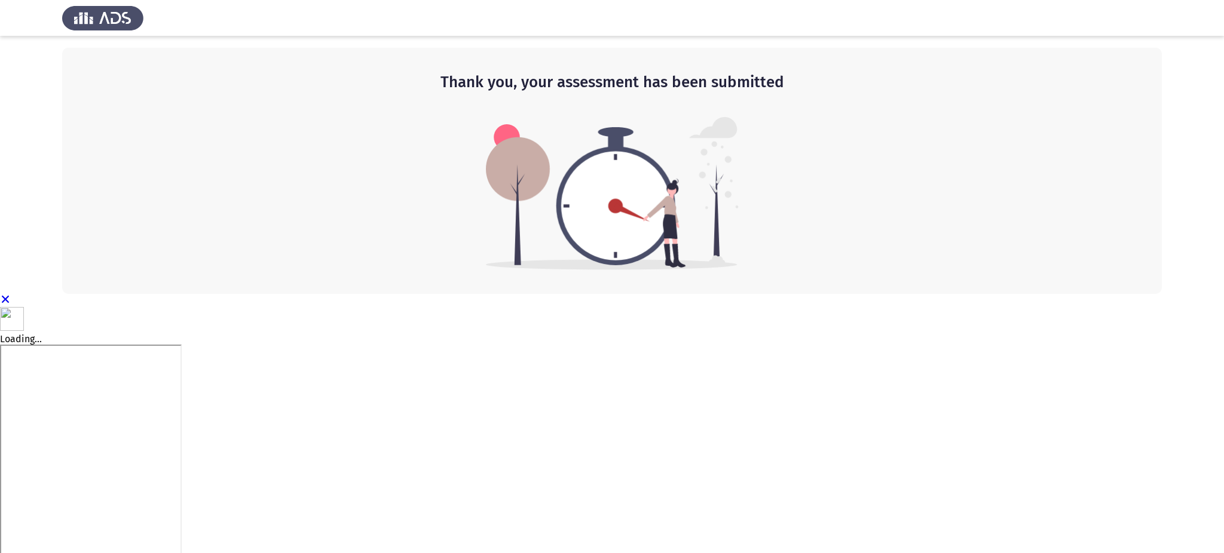
click at [616, 357] on html "Thank you, your assessment has been submitted Loading... ICP" at bounding box center [612, 471] width 1224 height 942
